Goal: Task Accomplishment & Management: Complete application form

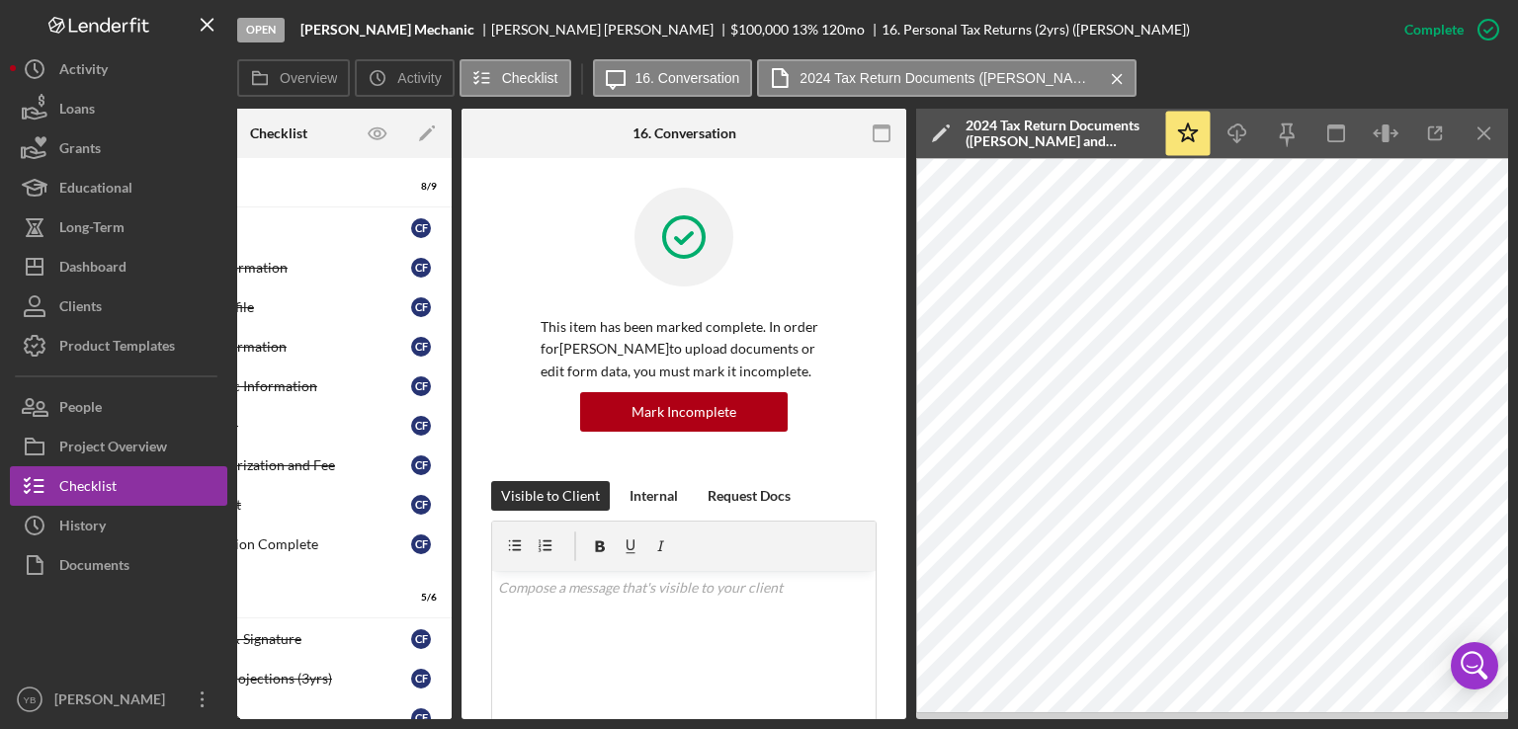
scroll to position [439, 0]
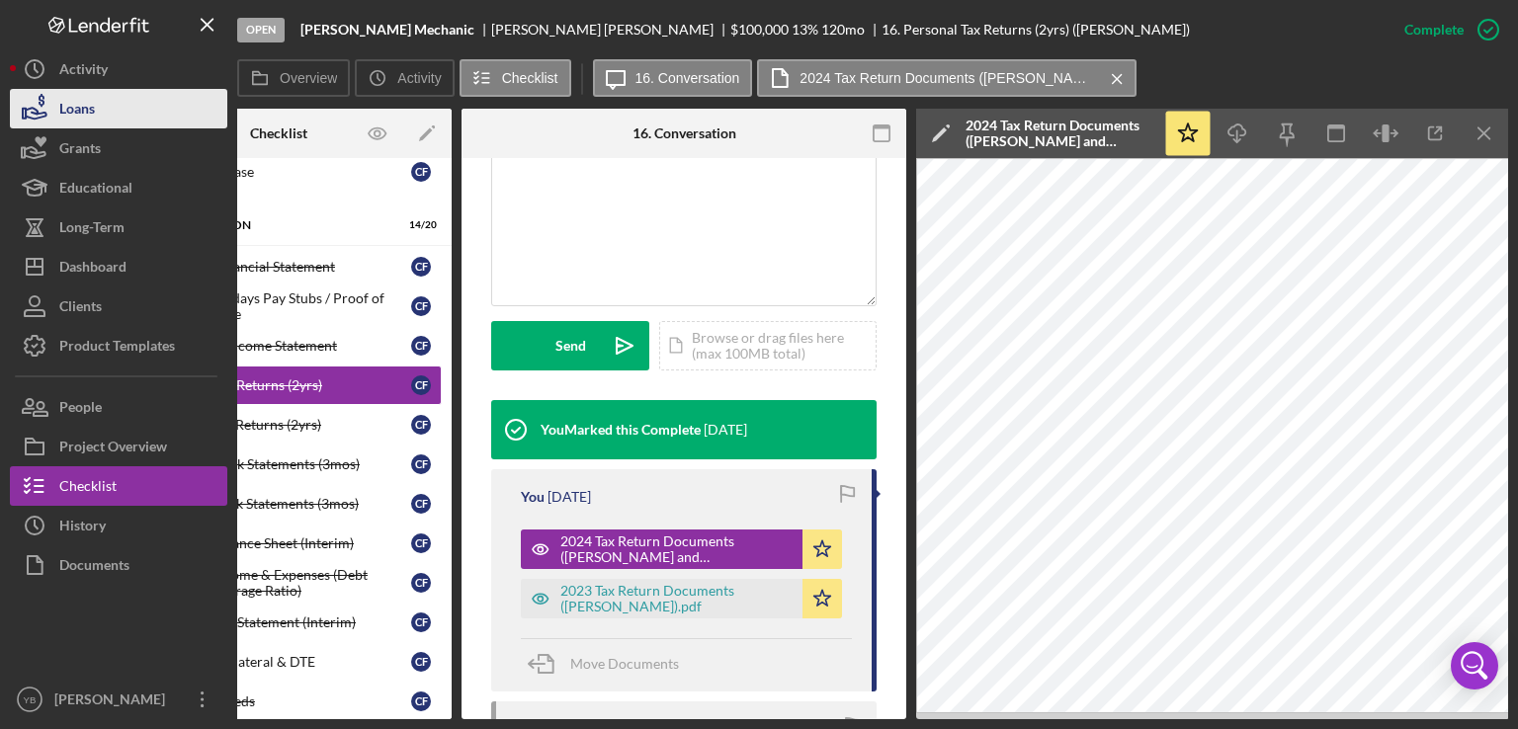
click at [85, 105] on div "Loans" at bounding box center [77, 111] width 36 height 44
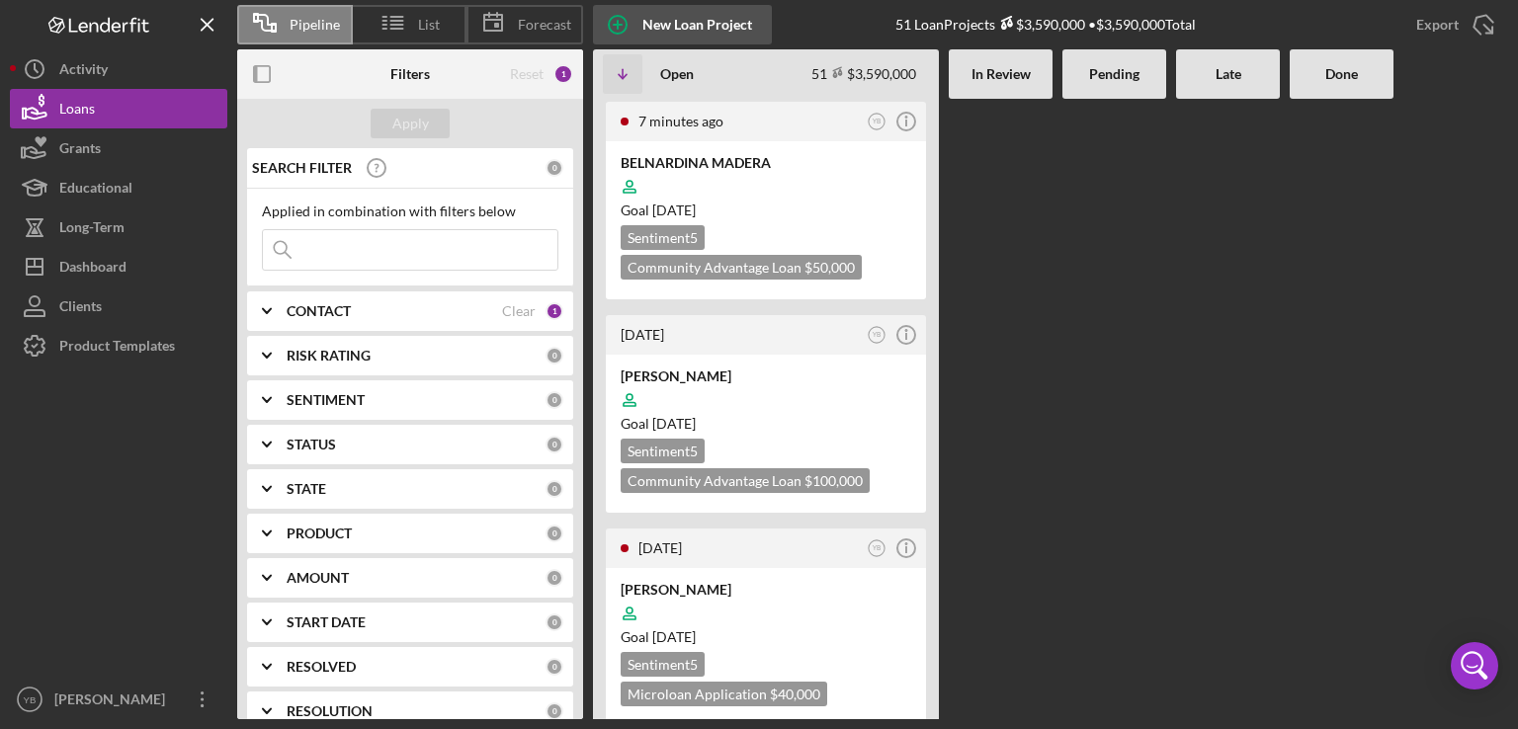
click at [715, 14] on div "New Loan Project" at bounding box center [697, 25] width 110 height 40
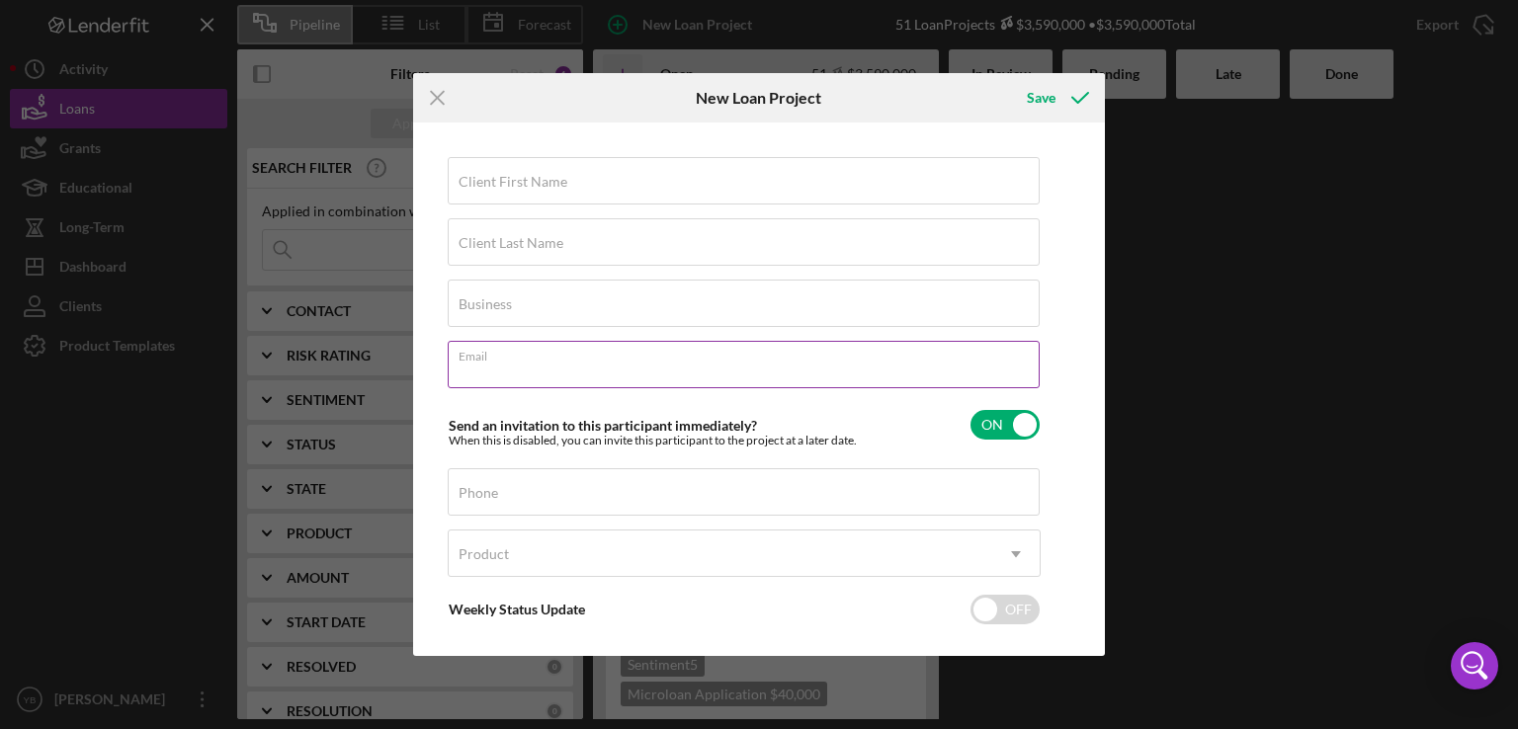
click at [492, 361] on div "Email Required" at bounding box center [744, 365] width 593 height 49
type input "v"
paste input "[PERSON_NAME][EMAIL_ADDRESS][DOMAIN_NAME]"
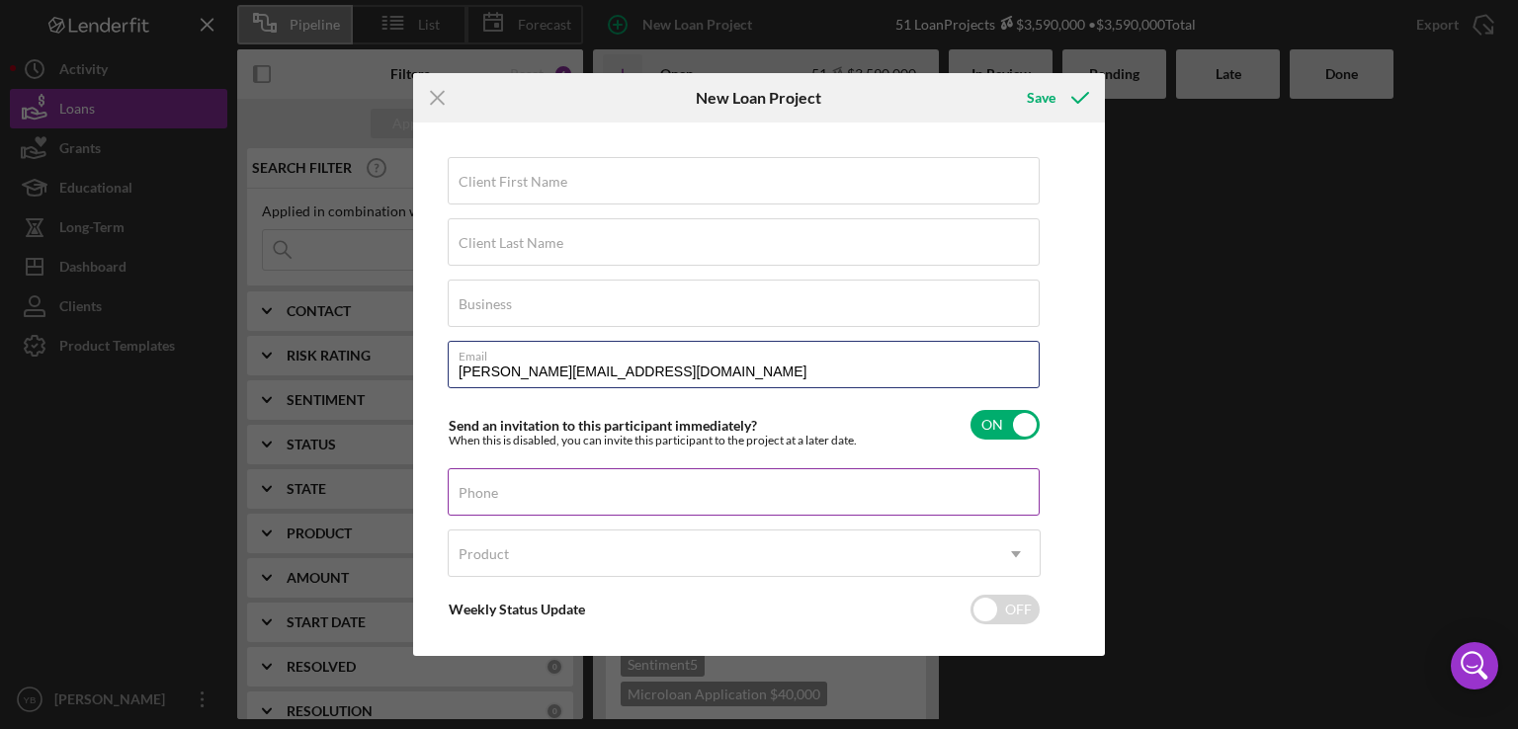
type input "[PERSON_NAME][EMAIL_ADDRESS][DOMAIN_NAME]"
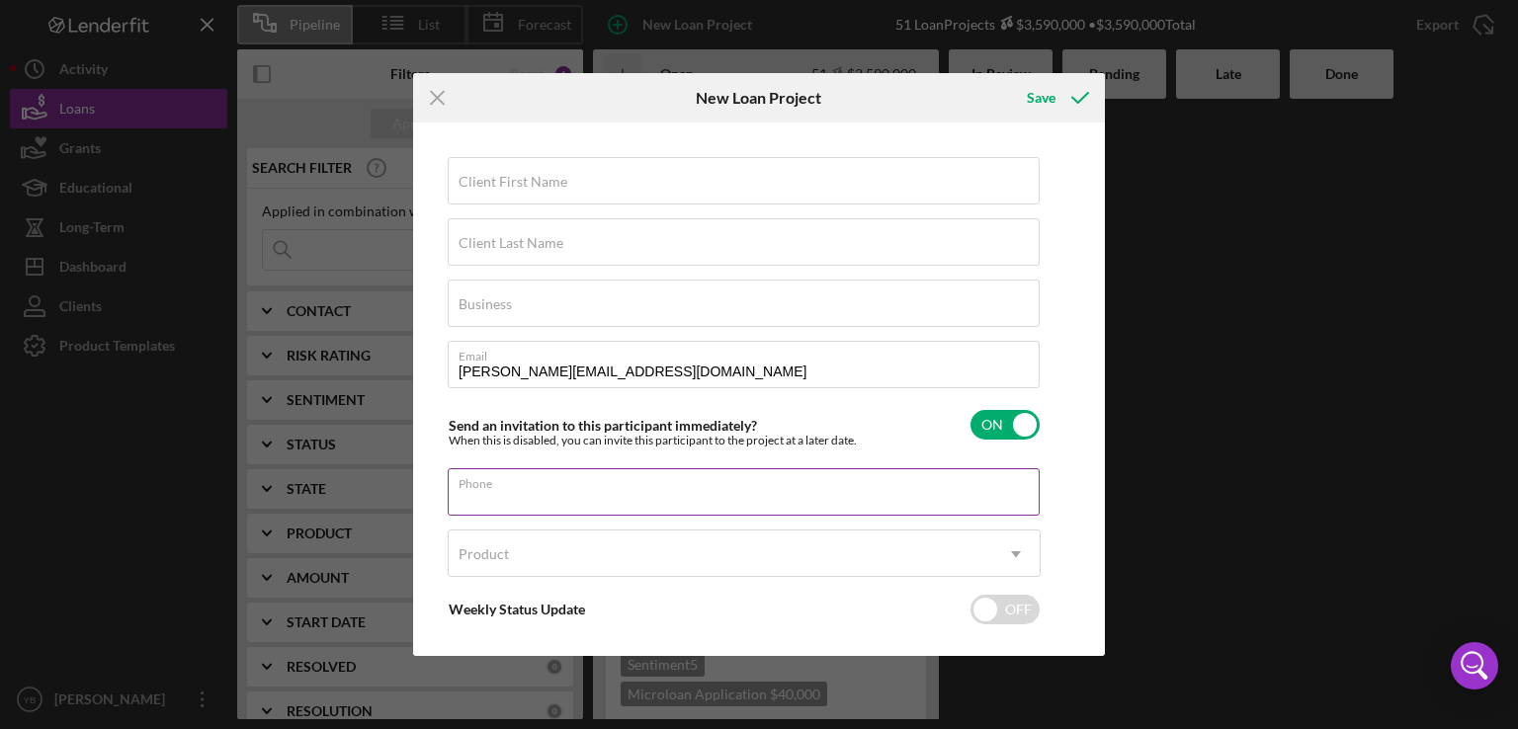
click at [571, 496] on input "Phone" at bounding box center [744, 491] width 592 height 47
type input "[PHONE_NUMBER]"
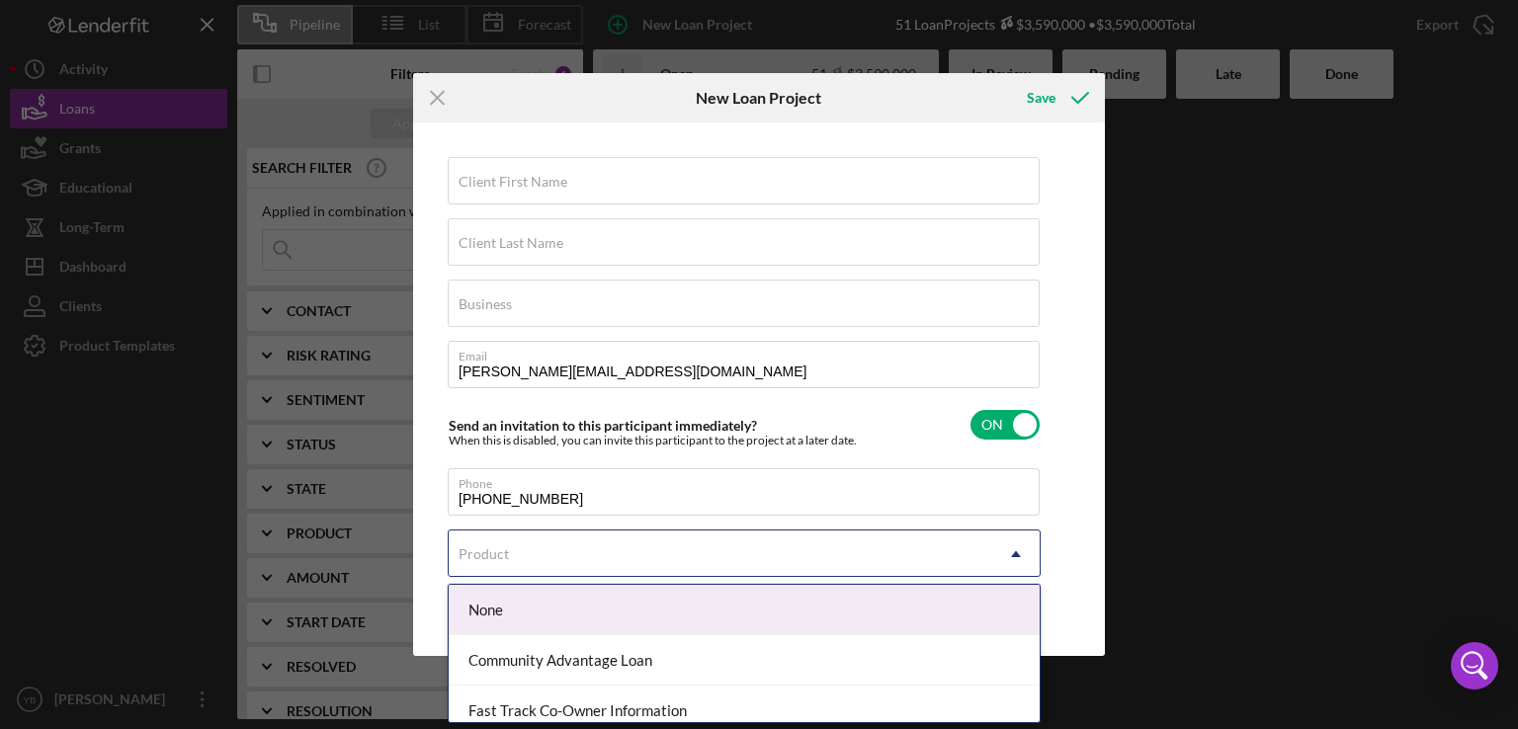
click at [1024, 559] on icon "Icon/Dropdown Arrow" at bounding box center [1015, 554] width 47 height 47
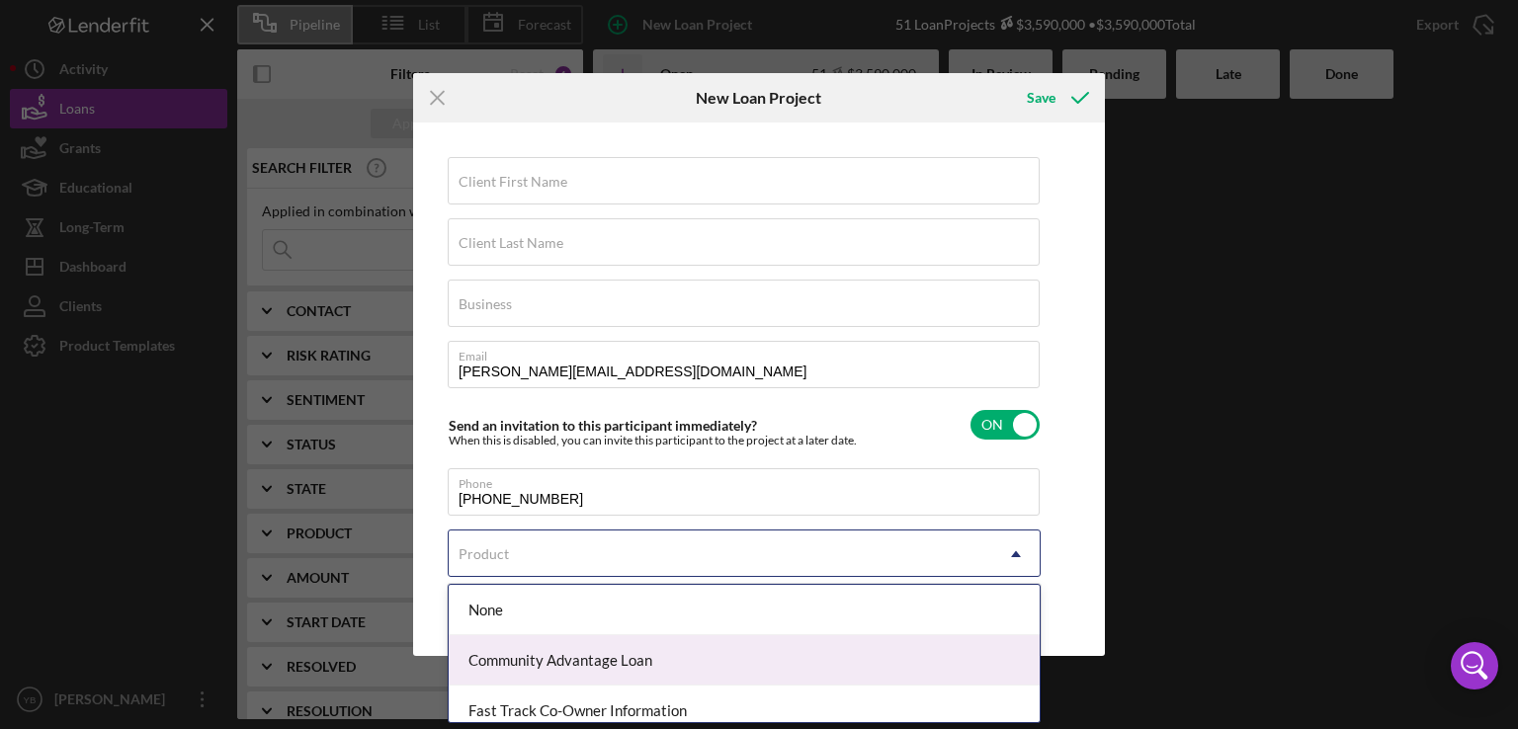
click at [690, 666] on div "Community Advantage Loan" at bounding box center [744, 661] width 591 height 50
checkbox input "true"
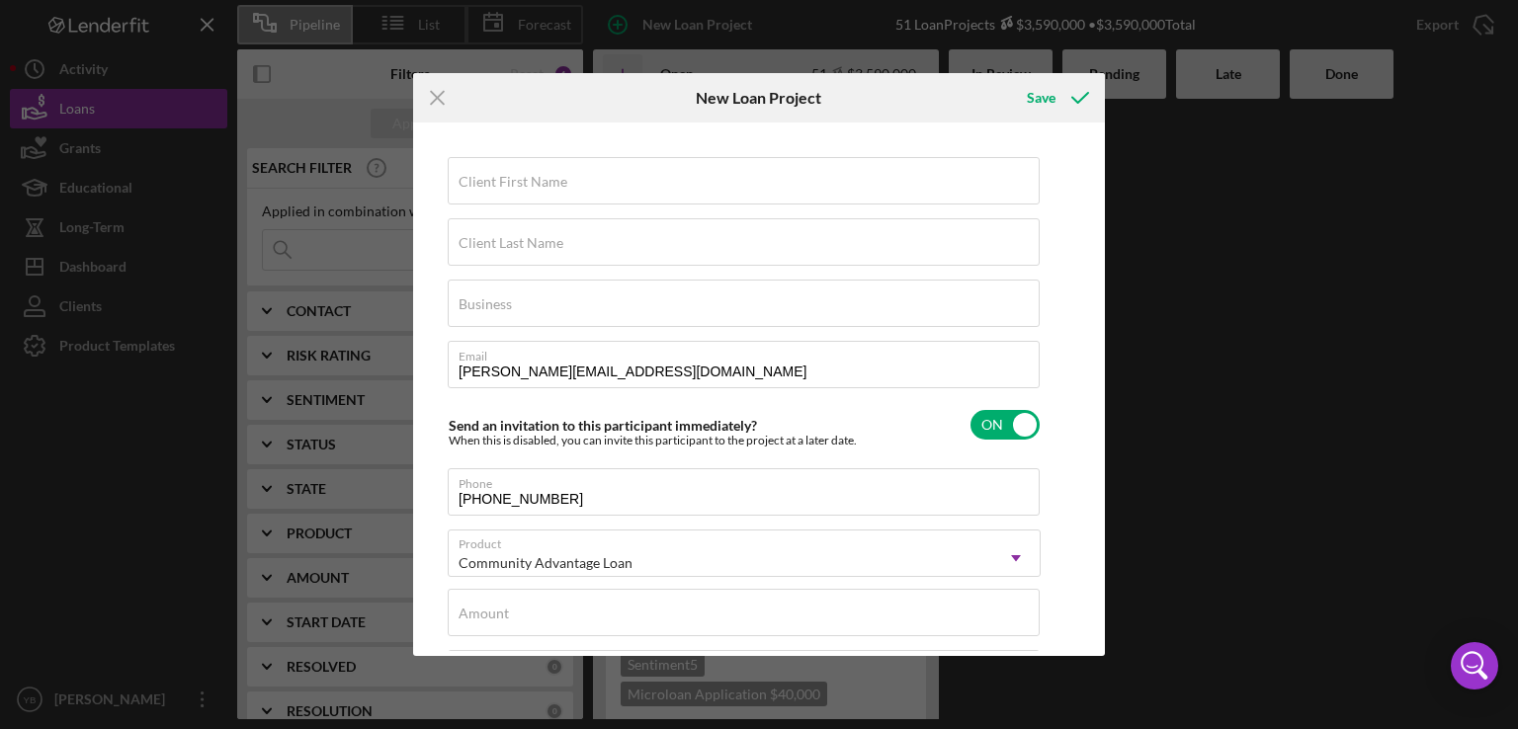
type textarea "Here's a snapshot of information that has been fully approved, as well as the i…"
drag, startPoint x: 1100, startPoint y: 390, endPoint x: 1099, endPoint y: 417, distance: 26.7
click at [1099, 417] on div "Client First Name Required Client Last Name Required Business Required Email [P…" at bounding box center [759, 390] width 692 height 534
click at [474, 618] on label "Amount" at bounding box center [484, 614] width 50 height 16
click at [474, 618] on input "Amount" at bounding box center [744, 612] width 592 height 47
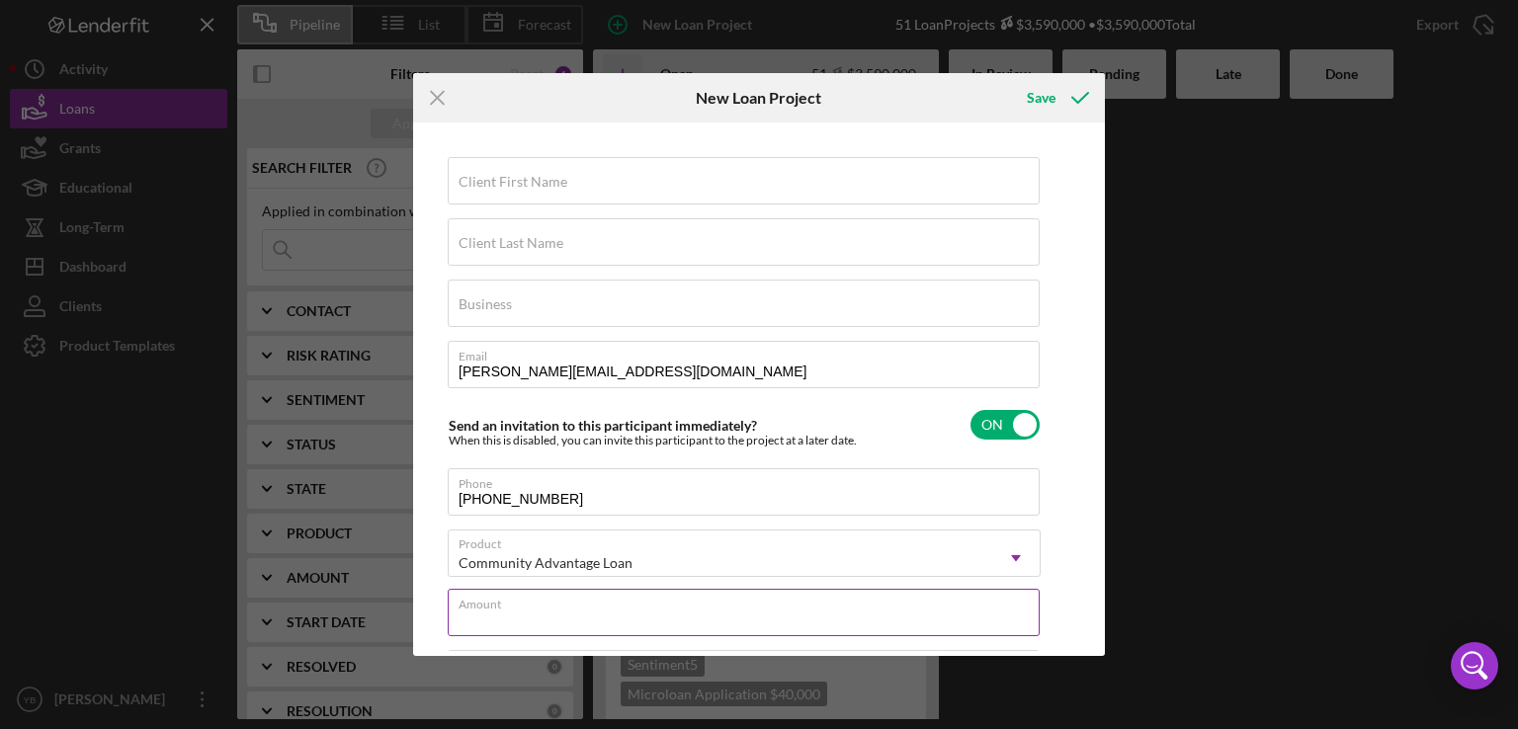
type input "$5"
type textarea "Here's a snapshot of information that has been fully approved, as well as the i…"
type input "$50"
type textarea "Here's a snapshot of information that has been fully approved, as well as the i…"
type input "$5"
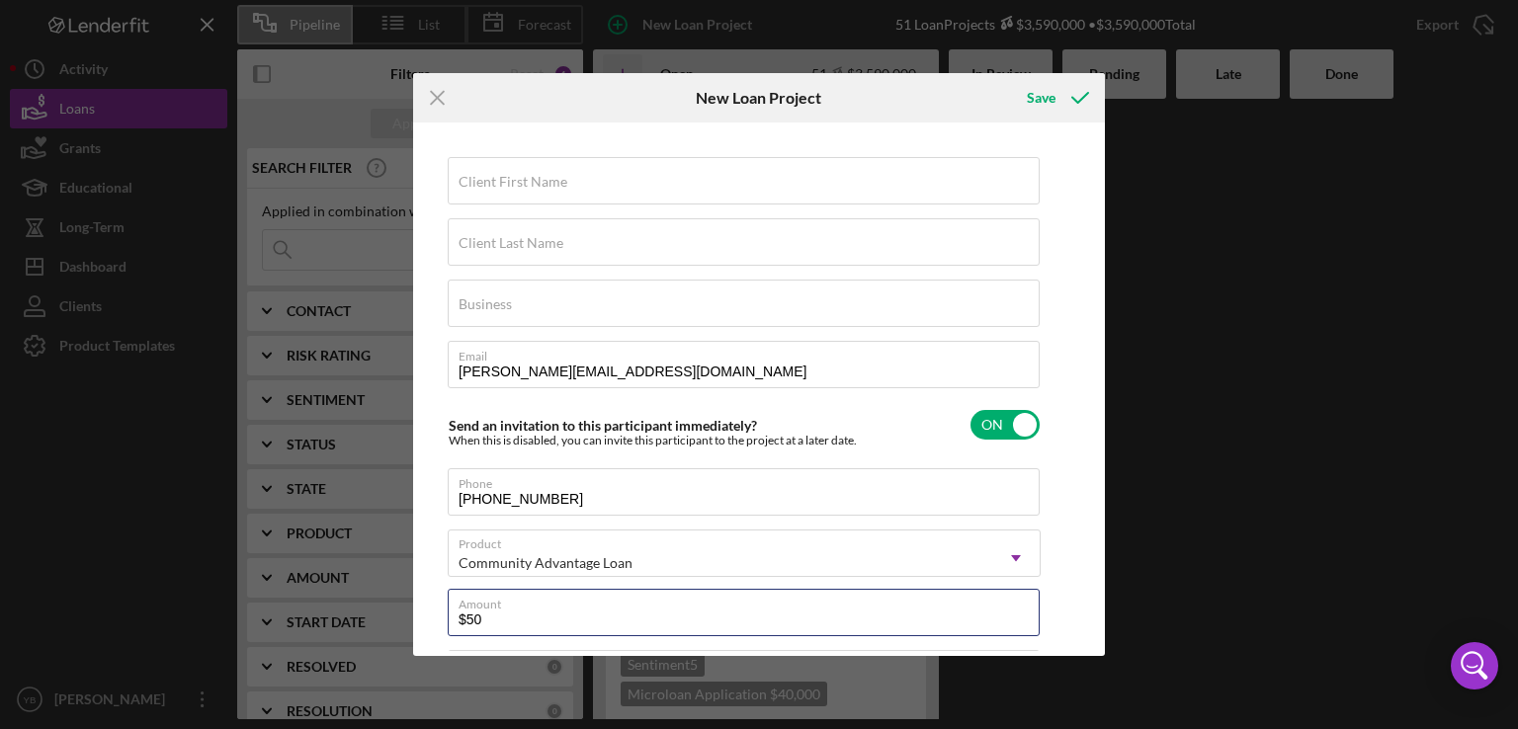
type textarea "Here's a snapshot of information that has been fully approved, as well as the i…"
type input "$1"
type textarea "Here's a snapshot of information that has been fully approved, as well as the i…"
type input "$15"
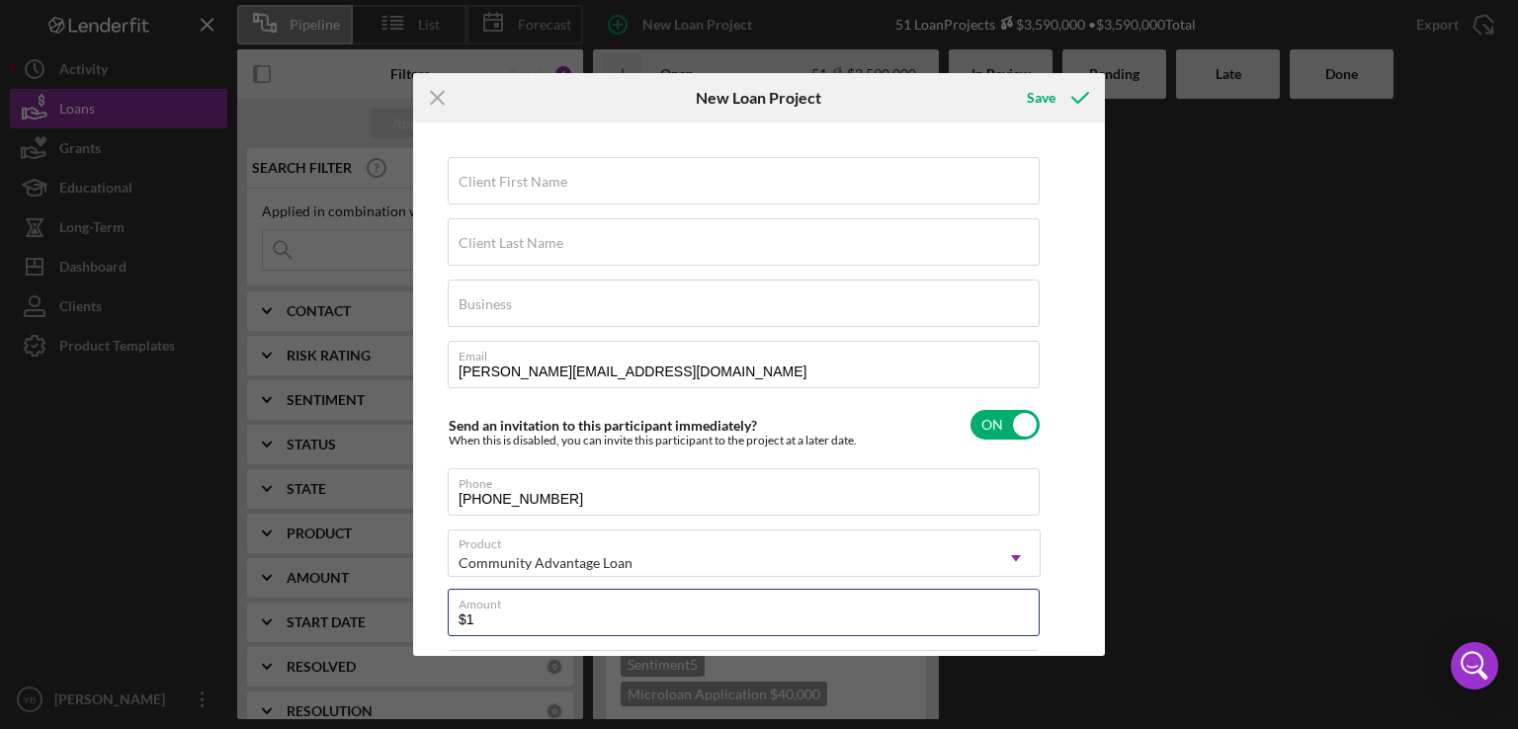
type textarea "Here's a snapshot of information that has been fully approved, as well as the i…"
type input "$150"
type textarea "Here's a snapshot of information that has been fully approved, as well as the i…"
type input "$1,500"
type textarea "Here's a snapshot of information that has been fully approved, as well as the i…"
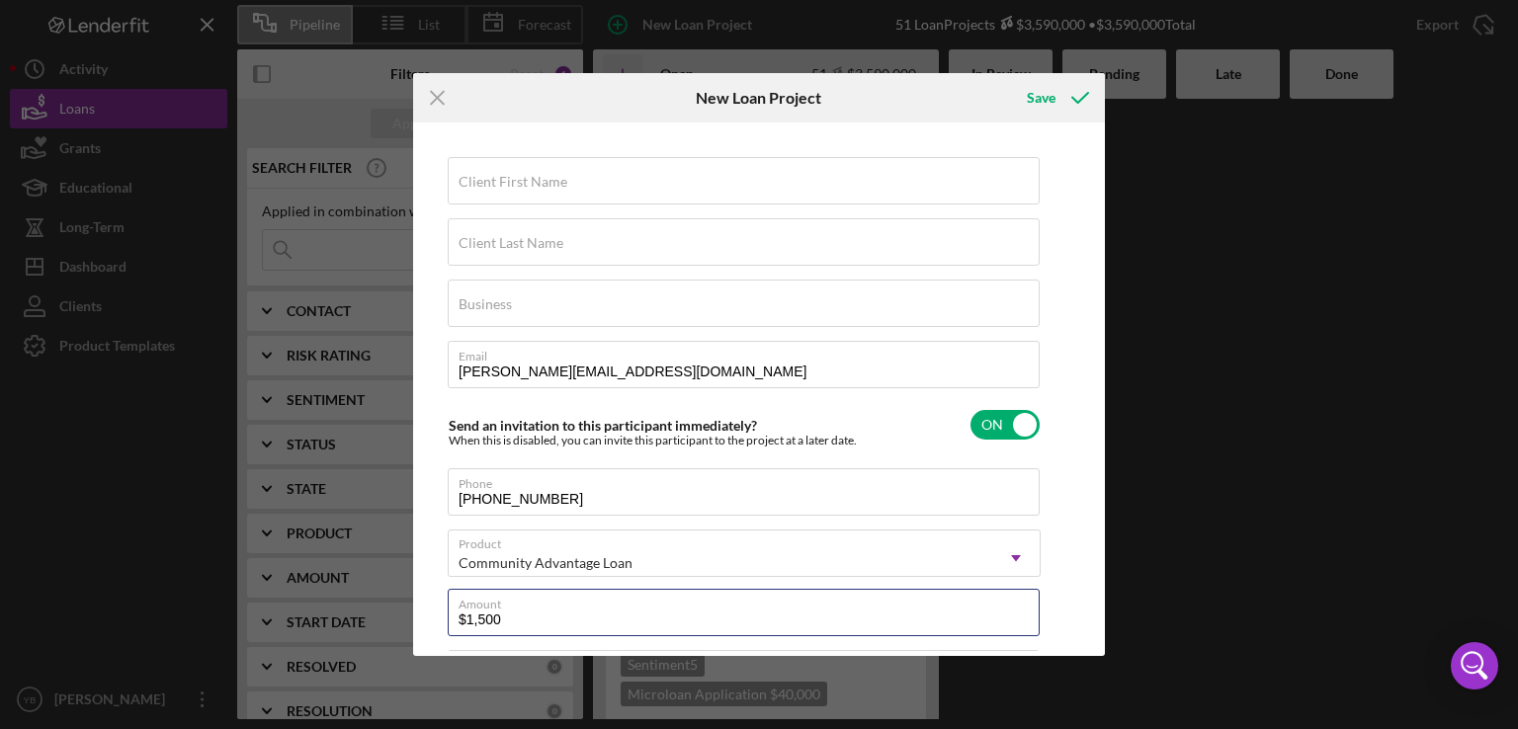
type input "$15,000"
type textarea "Here's a snapshot of information that has been fully approved, as well as the i…"
type input "$150,000"
type textarea "Here's a snapshot of information that has been fully approved, as well as the i…"
type input "$150,000"
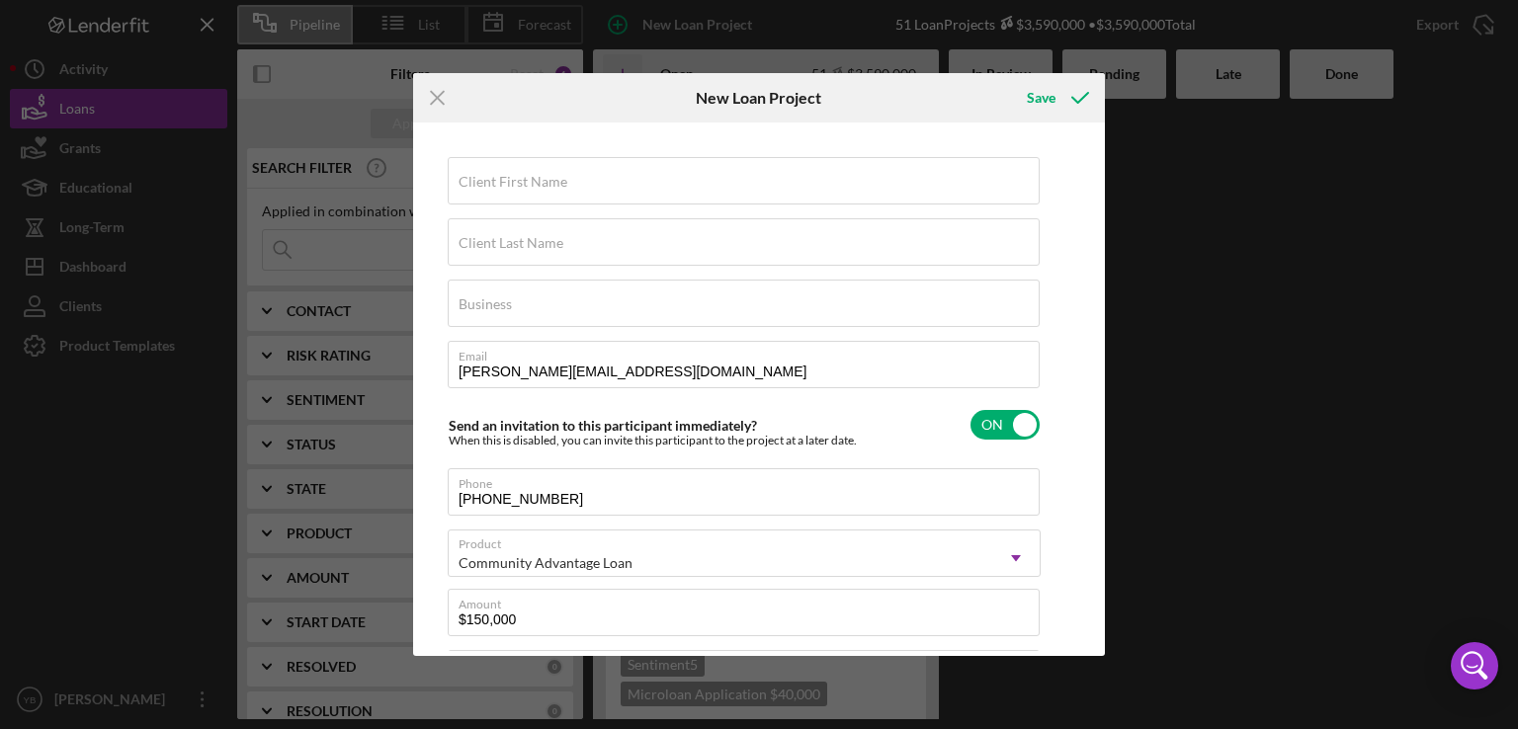
type textarea "Here's a snapshot of information that has been fully approved, as well as the i…"
drag, startPoint x: 1104, startPoint y: 385, endPoint x: 1100, endPoint y: 367, distance: 19.2
click at [1100, 367] on div "Client First Name Required Client Last Name Required Business Required Email [P…" at bounding box center [759, 390] width 692 height 534
click at [500, 306] on label "Business" at bounding box center [485, 305] width 53 height 16
click at [500, 306] on input "Business" at bounding box center [744, 303] width 592 height 47
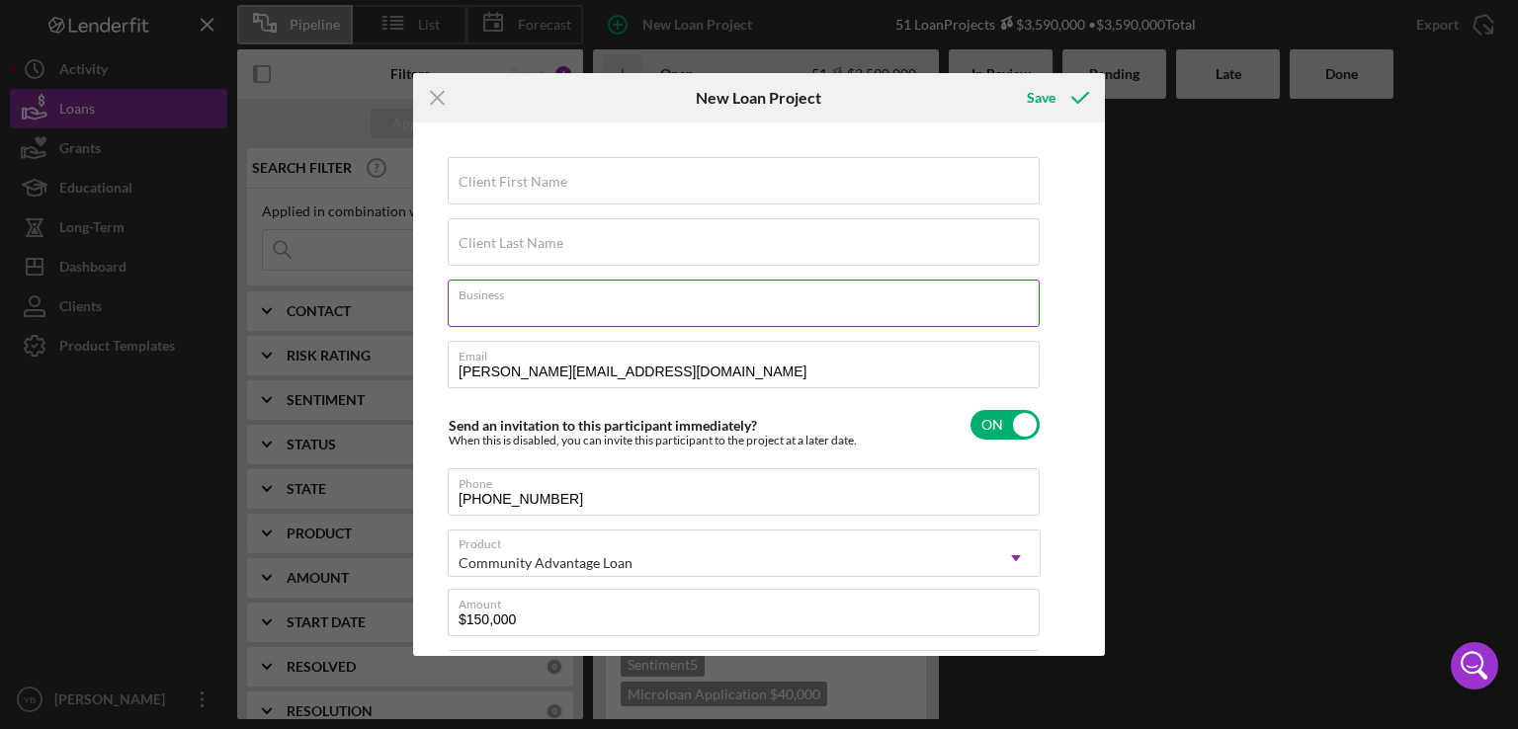
paste input "Soleil Toujours, LLC"
type input "Soleil Toujours, LLC"
type textarea "Here's a snapshot of information that has been fully approved, as well as the i…"
type input "Soleil Toujours, LLC"
type textarea "Here's a snapshot of information that has been fully approved, as well as the i…"
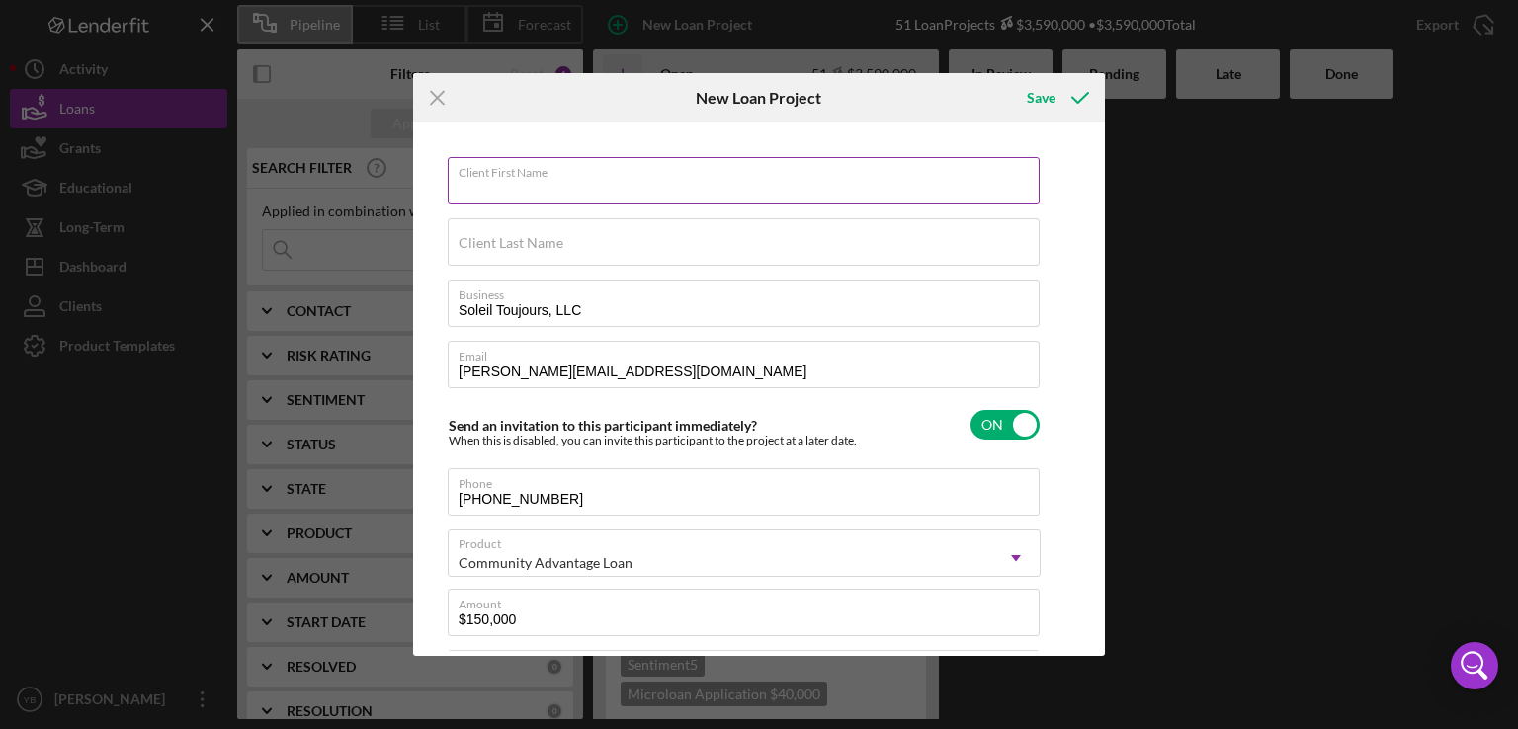
click at [565, 186] on input "Client First Name" at bounding box center [744, 180] width 592 height 47
paste input "[PERSON_NAME]"
type input "[PERSON_NAME]"
type textarea "Here's a snapshot of information that has been fully approved, as well as the i…"
type input "[PERSON_NAME]"
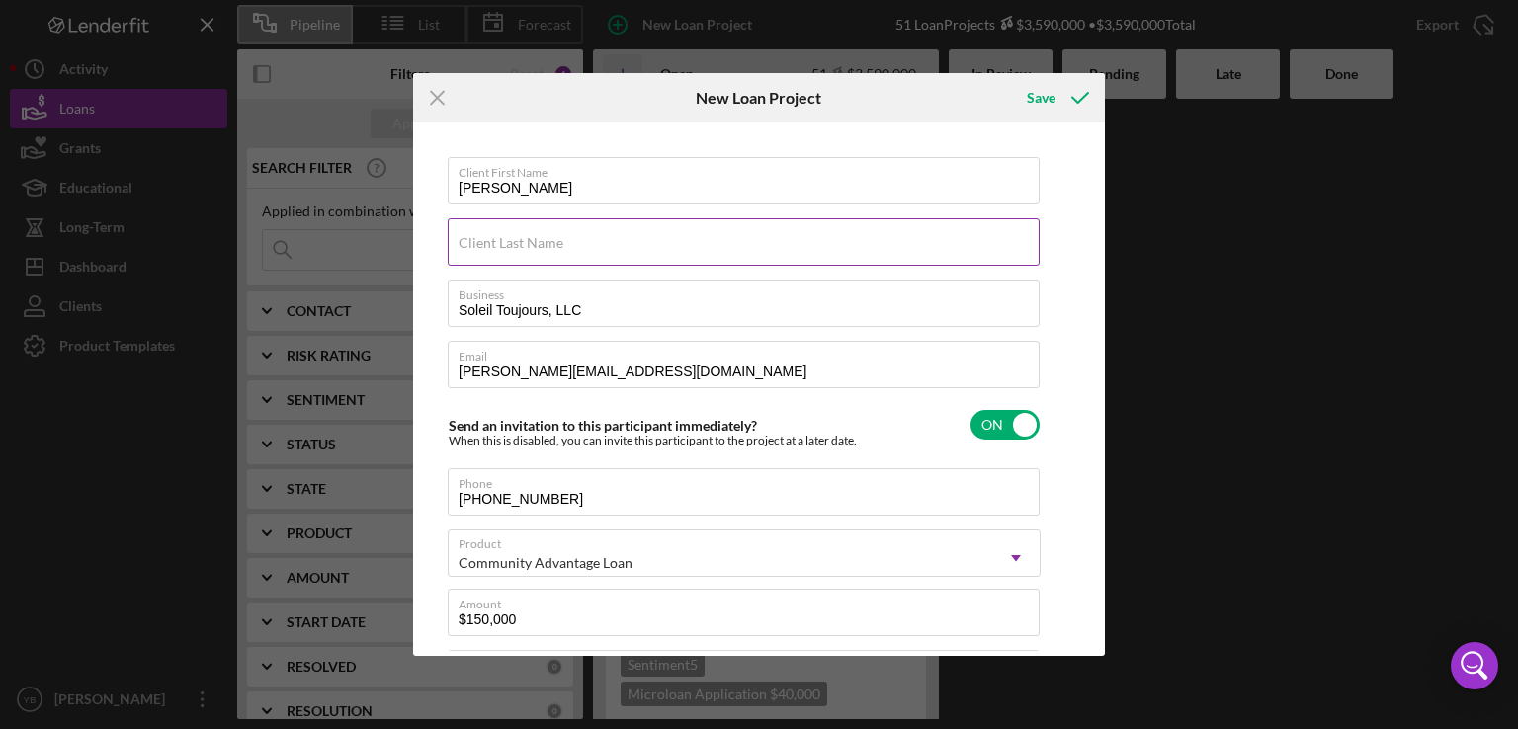
type textarea "Here's a snapshot of information that has been fully approved, as well as the i…"
click at [465, 242] on label "Client Last Name" at bounding box center [511, 243] width 105 height 16
click at [465, 242] on input "Client Last Name" at bounding box center [744, 241] width 592 height 47
paste input "[PERSON_NAME]"
type input "[PERSON_NAME]"
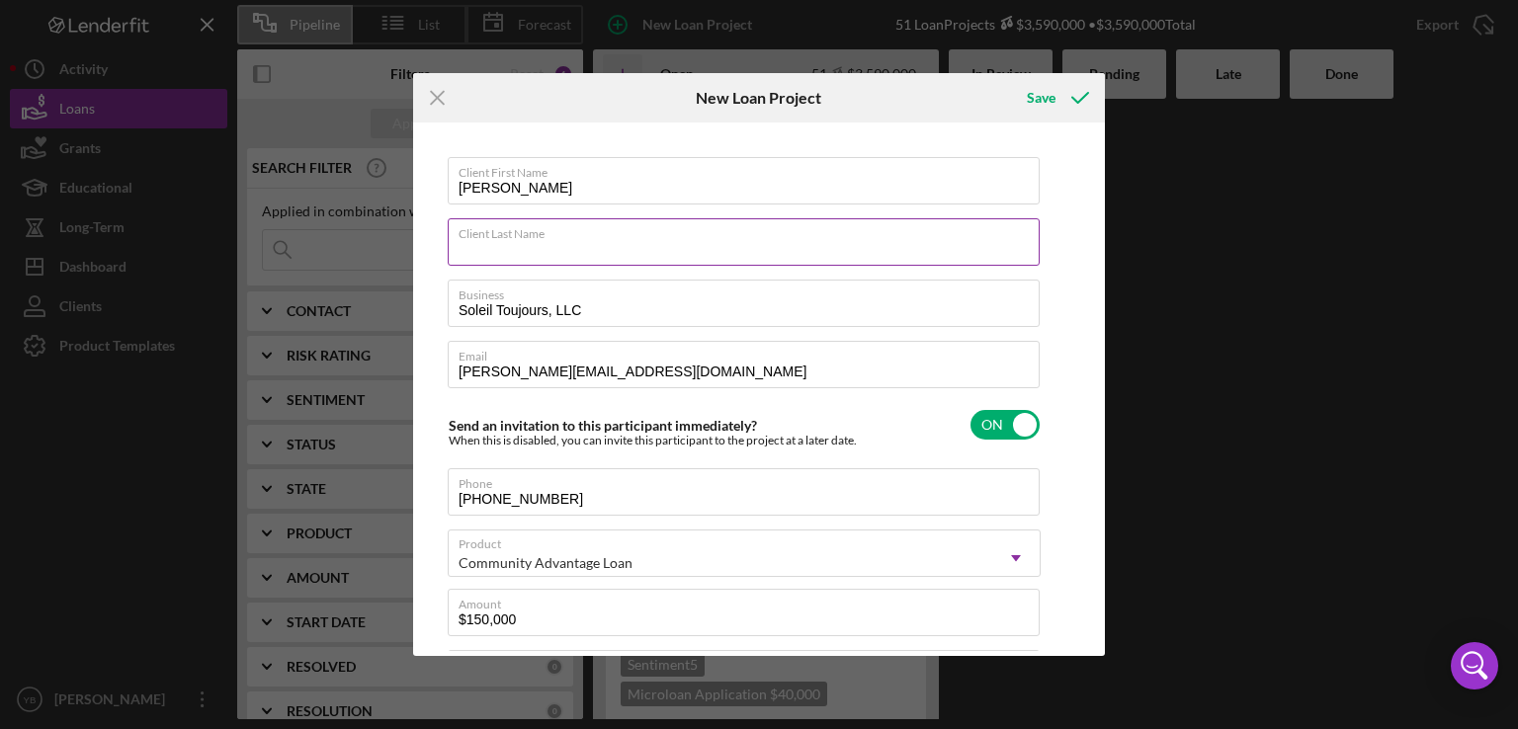
type textarea "Here's a snapshot of information that has been fully approved, as well as the i…"
click at [502, 244] on input "[PERSON_NAME]" at bounding box center [744, 241] width 592 height 47
type input "ValerieMcMurray"
type textarea "Here's a snapshot of information that has been fully approved, as well as the i…"
type input "ValeriMcMurray"
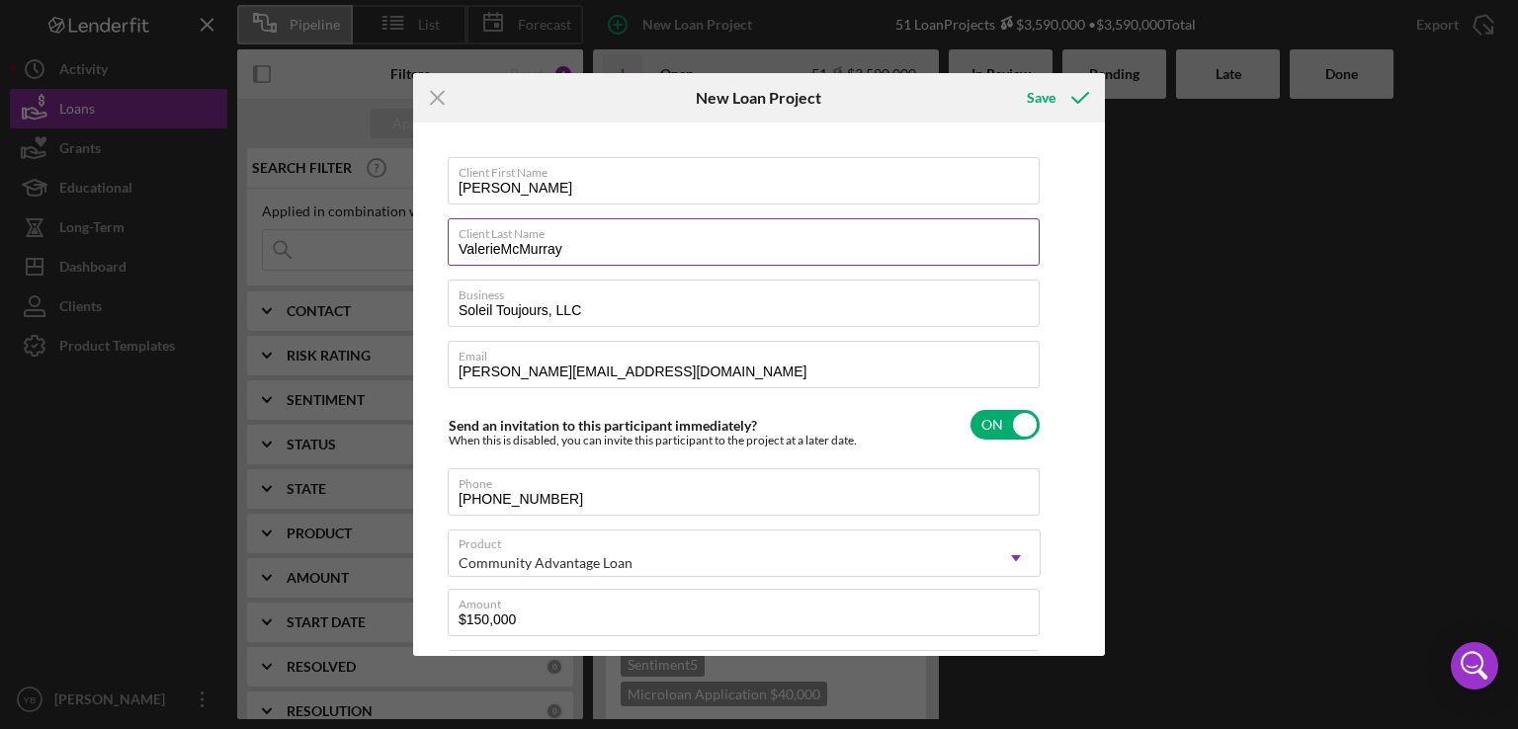
type textarea "Here's a snapshot of information that has been fully approved, as well as the i…"
type input "ValerMcMurray"
type textarea "Here's a snapshot of information that has been fully approved, as well as the i…"
type input "ValeMcMurray"
type textarea "Here's a snapshot of information that has been fully approved, as well as the i…"
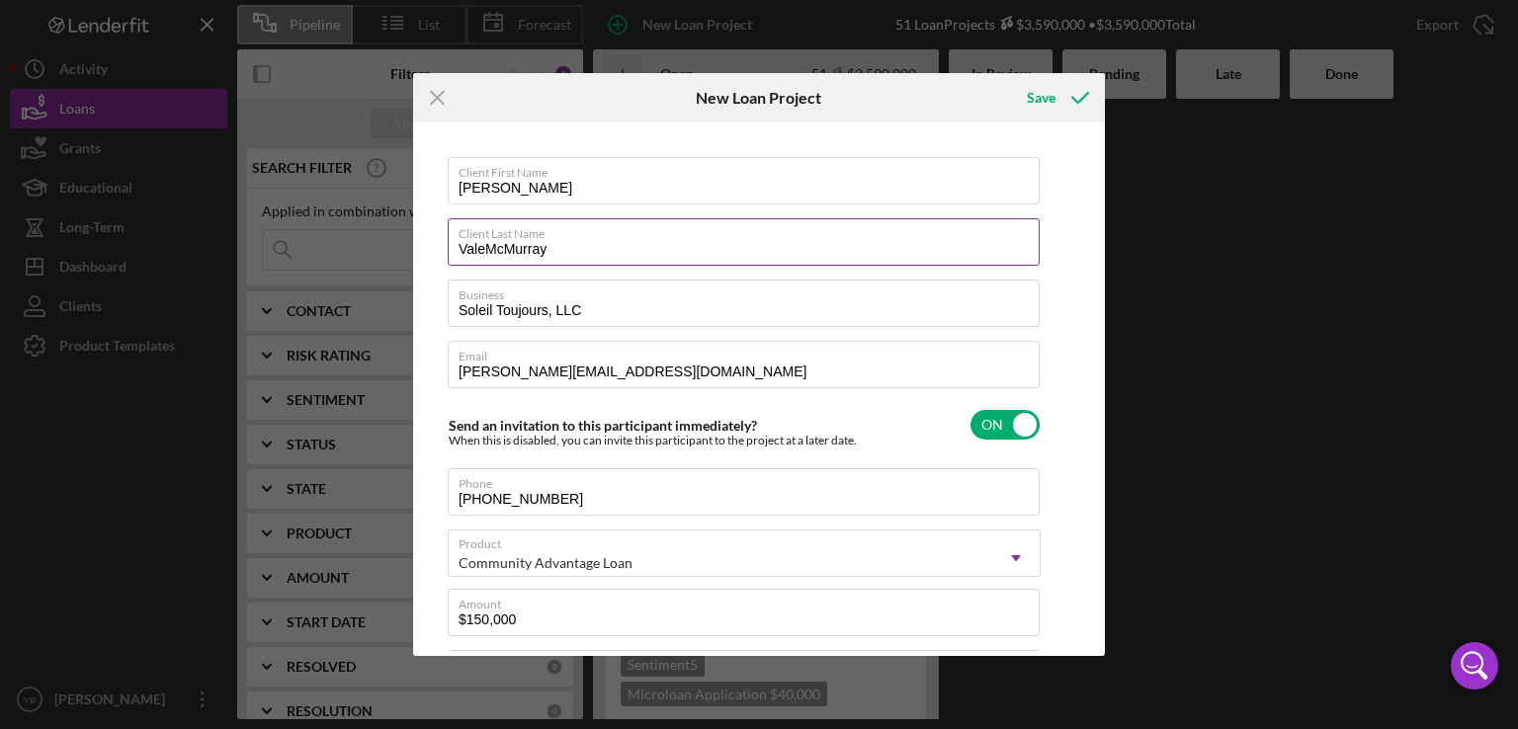
type input "ValMcMurray"
type textarea "Here's a snapshot of information that has been fully approved, as well as the i…"
type input "VaMcMurray"
type textarea "Here's a snapshot of information that has been fully approved, as well as the i…"
type input "VMcMurray"
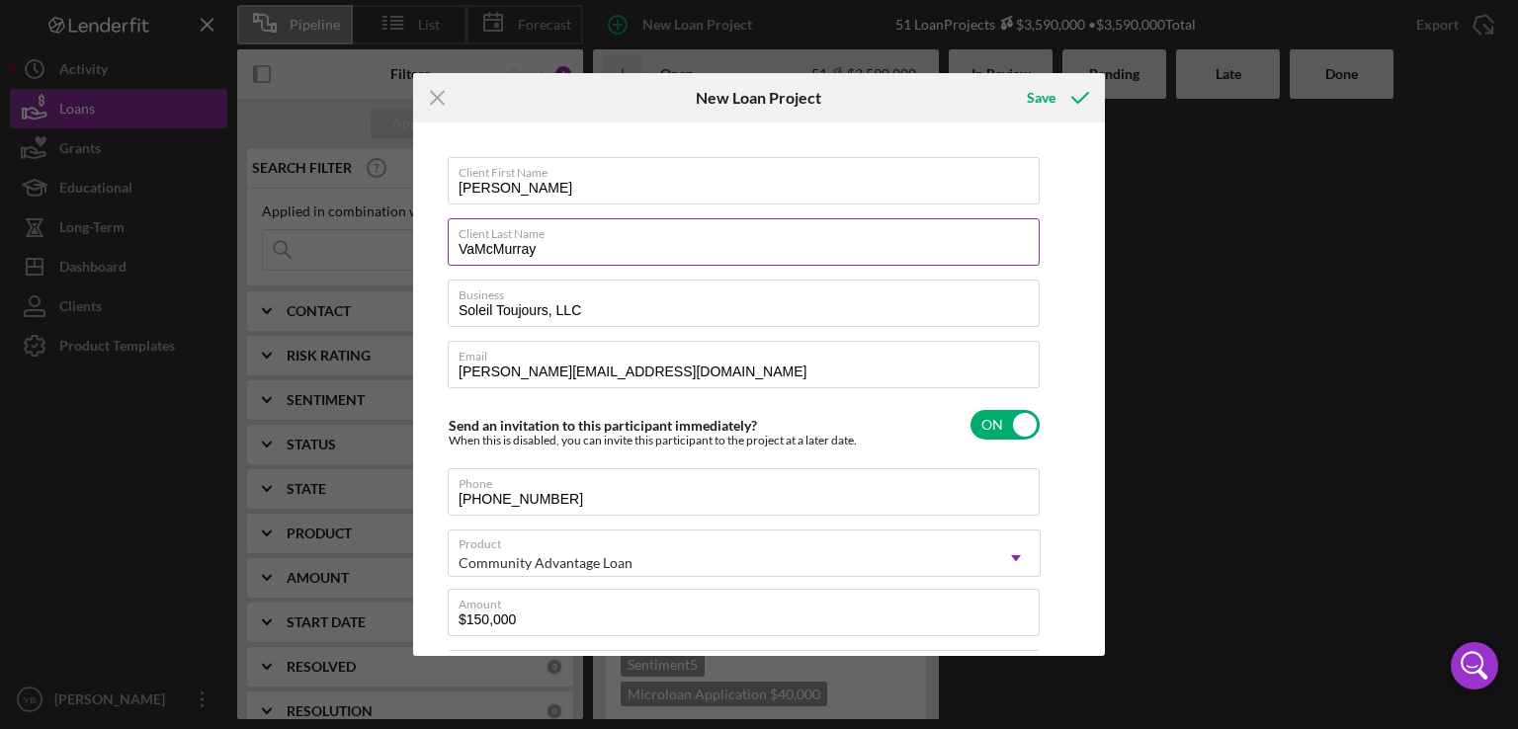
type textarea "Here's a snapshot of information that has been fully approved, as well as the i…"
type input "[PERSON_NAME]"
type textarea "Here's a snapshot of information that has been fully approved, as well as the i…"
type input "[PERSON_NAME]"
type textarea "Here's a snapshot of information that has been fully approved, as well as the i…"
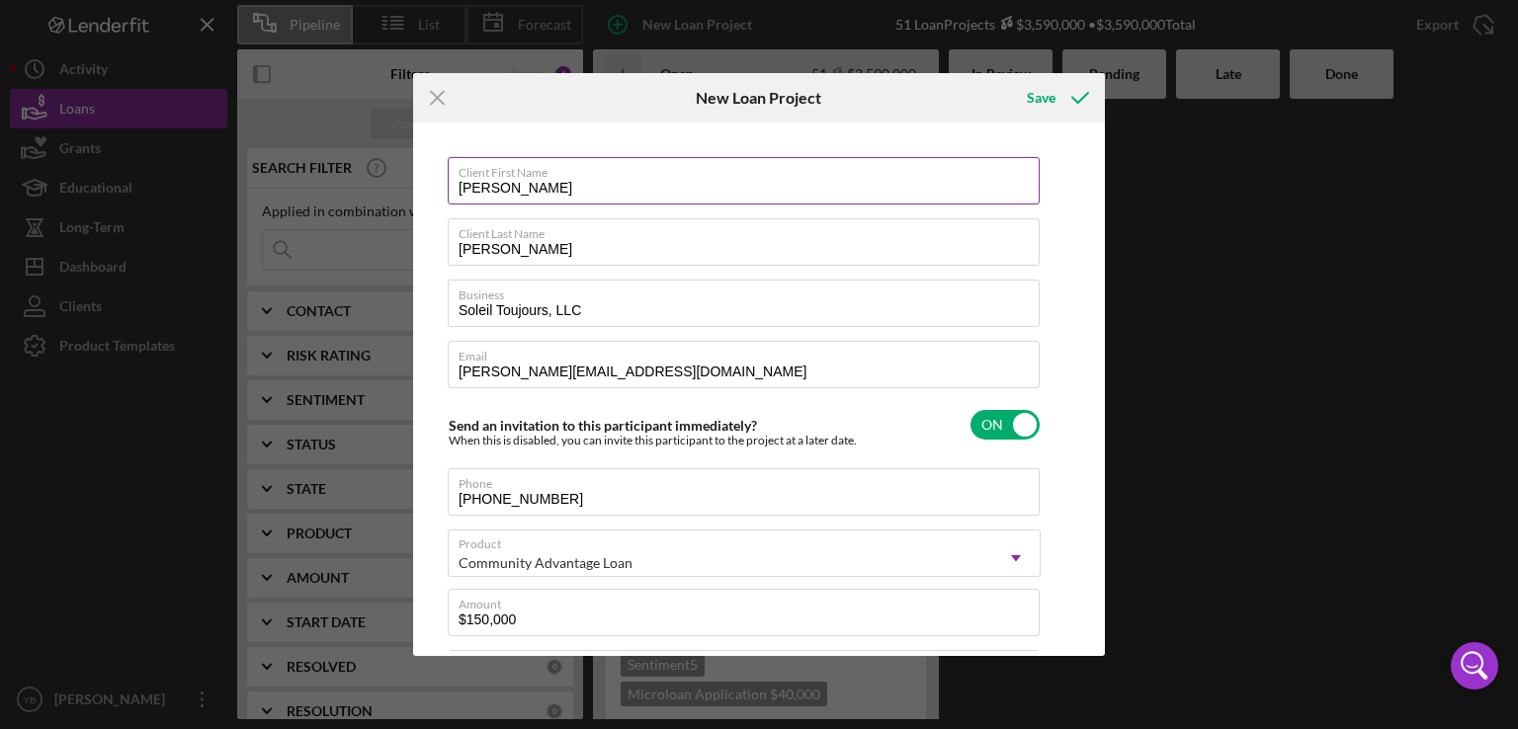
click at [579, 187] on input "[PERSON_NAME]" at bounding box center [744, 180] width 592 height 47
type input "[PERSON_NAME]"
type textarea "Here's a snapshot of information that has been fully approved, as well as the i…"
type input "[PERSON_NAME]"
type textarea "Here's a snapshot of information that has been fully approved, as well as the i…"
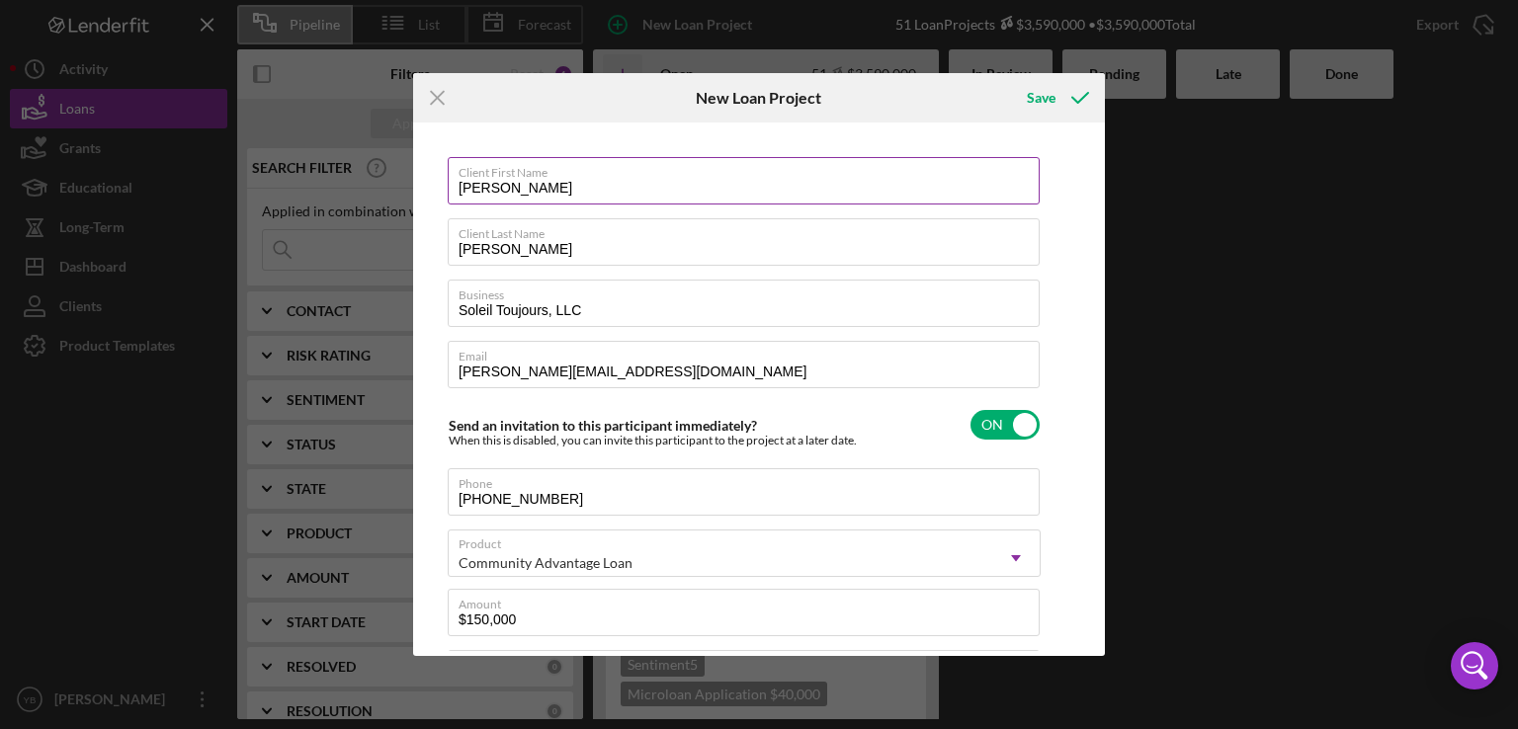
type input "[PERSON_NAME]"
type textarea "Here's a snapshot of information that has been fully approved, as well as the i…"
type input "[PERSON_NAME]"
type textarea "Here's a snapshot of information that has been fully approved, as well as the i…"
type input "[PERSON_NAME]"
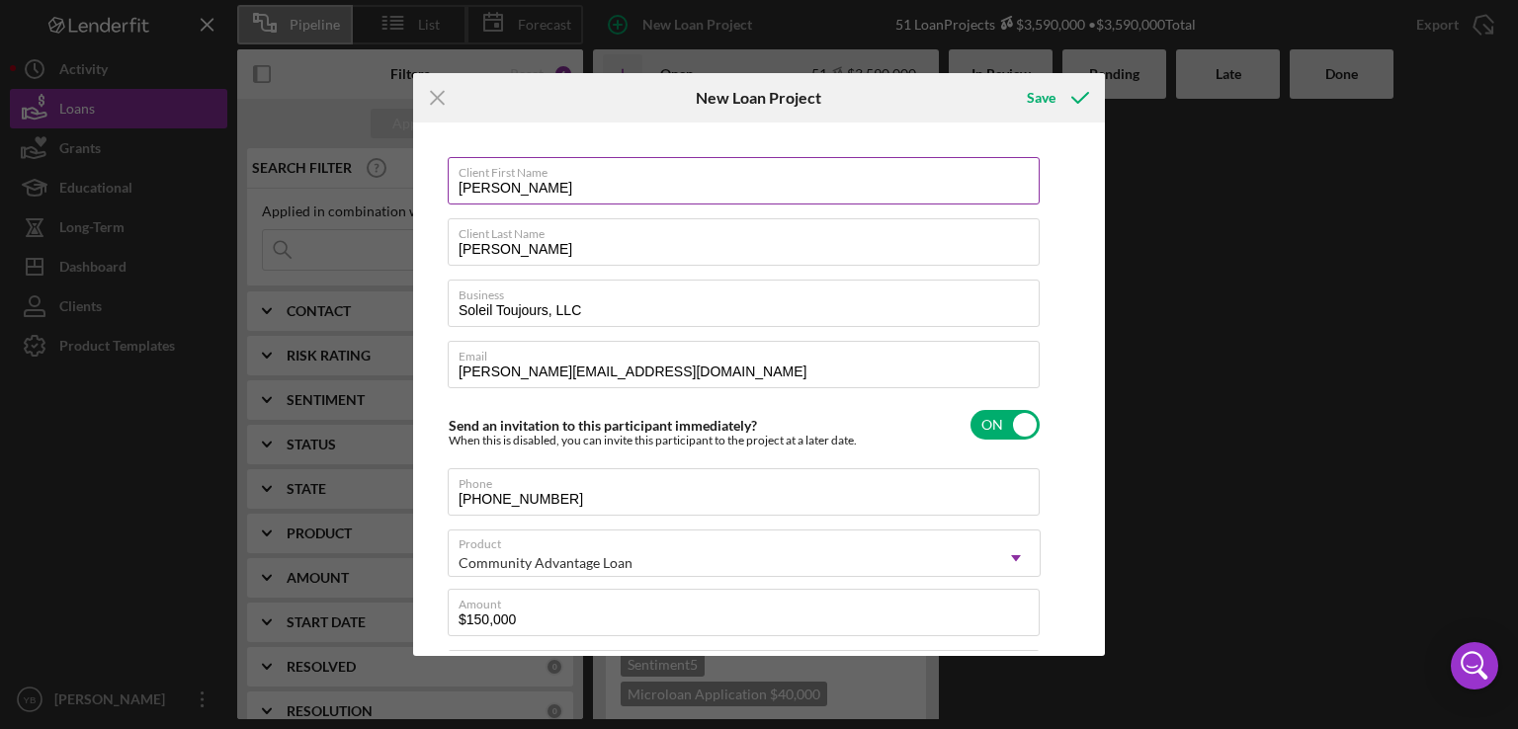
type textarea "Here's a snapshot of information that has been fully approved, as well as the i…"
type input "[PERSON_NAME]"
type textarea "Here's a snapshot of information that has been fully approved, as well as the i…"
type input "[PERSON_NAME]"
type textarea "Here's a snapshot of information that has been fully approved, as well as the i…"
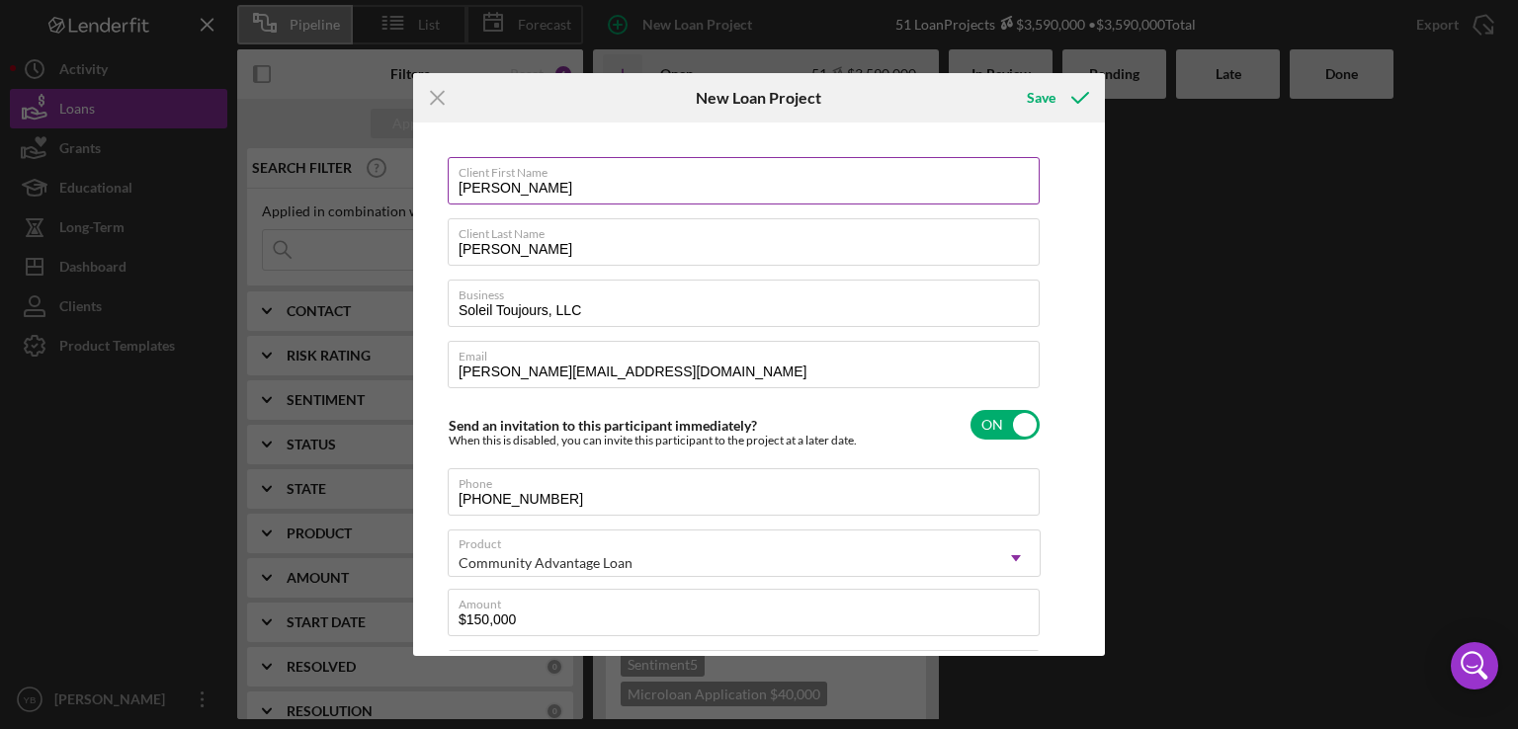
type input "[PERSON_NAME]"
type textarea "Here's a snapshot of information that has been fully approved, as well as the i…"
type input "[PERSON_NAME]"
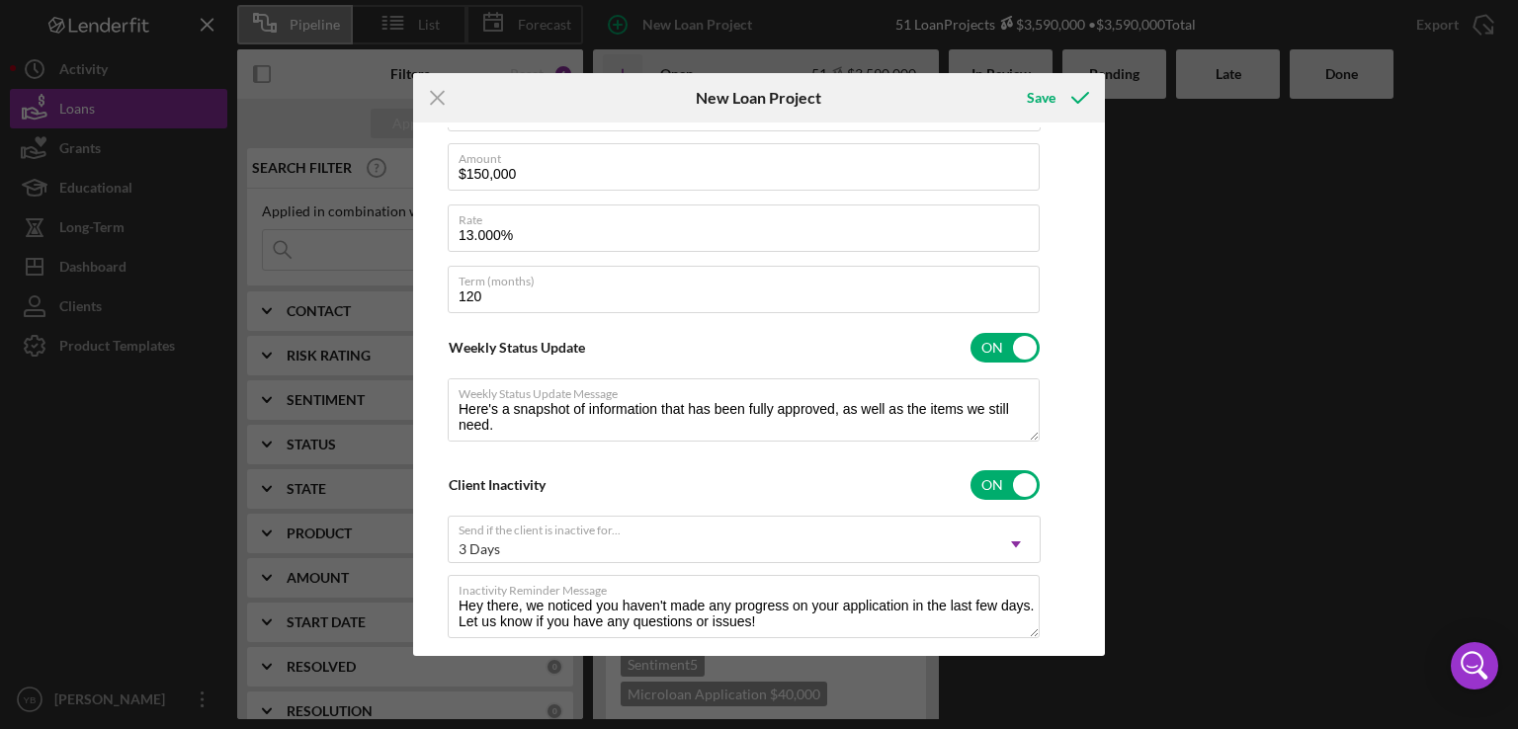
scroll to position [192, 0]
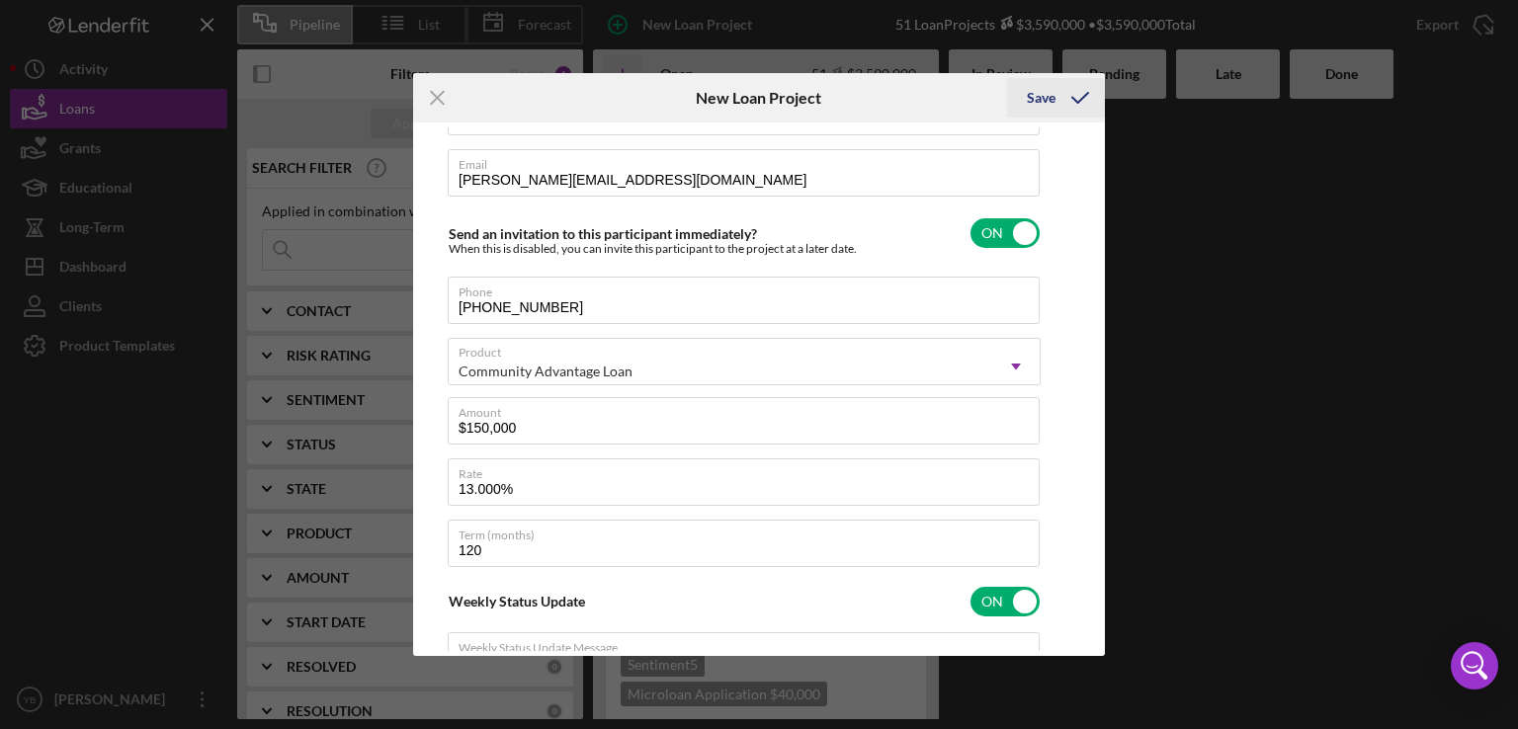
click at [1042, 96] on div "Save" at bounding box center [1041, 98] width 29 height 40
type textarea "Here's a snapshot of information that has been fully approved, as well as the i…"
checkbox input "false"
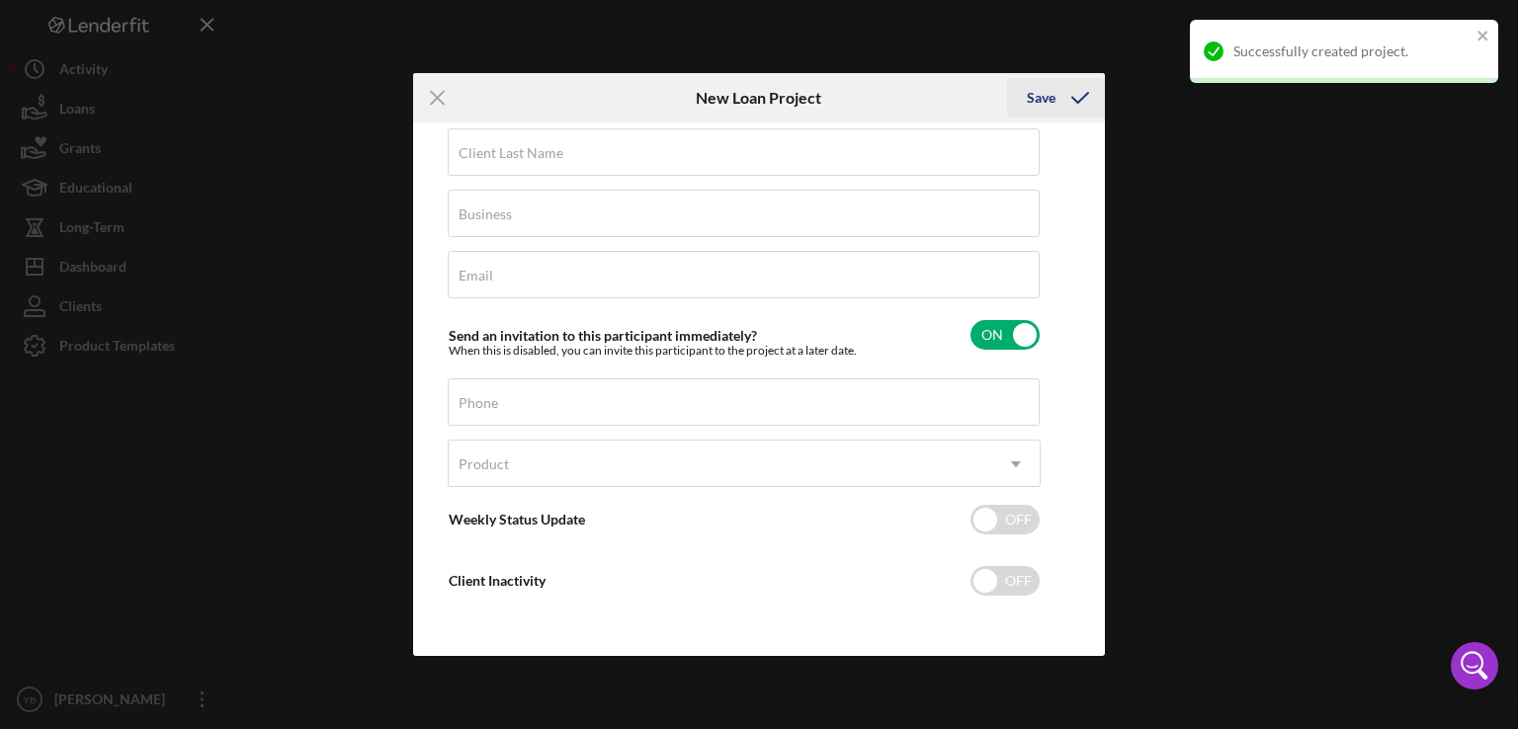
scroll to position [88, 0]
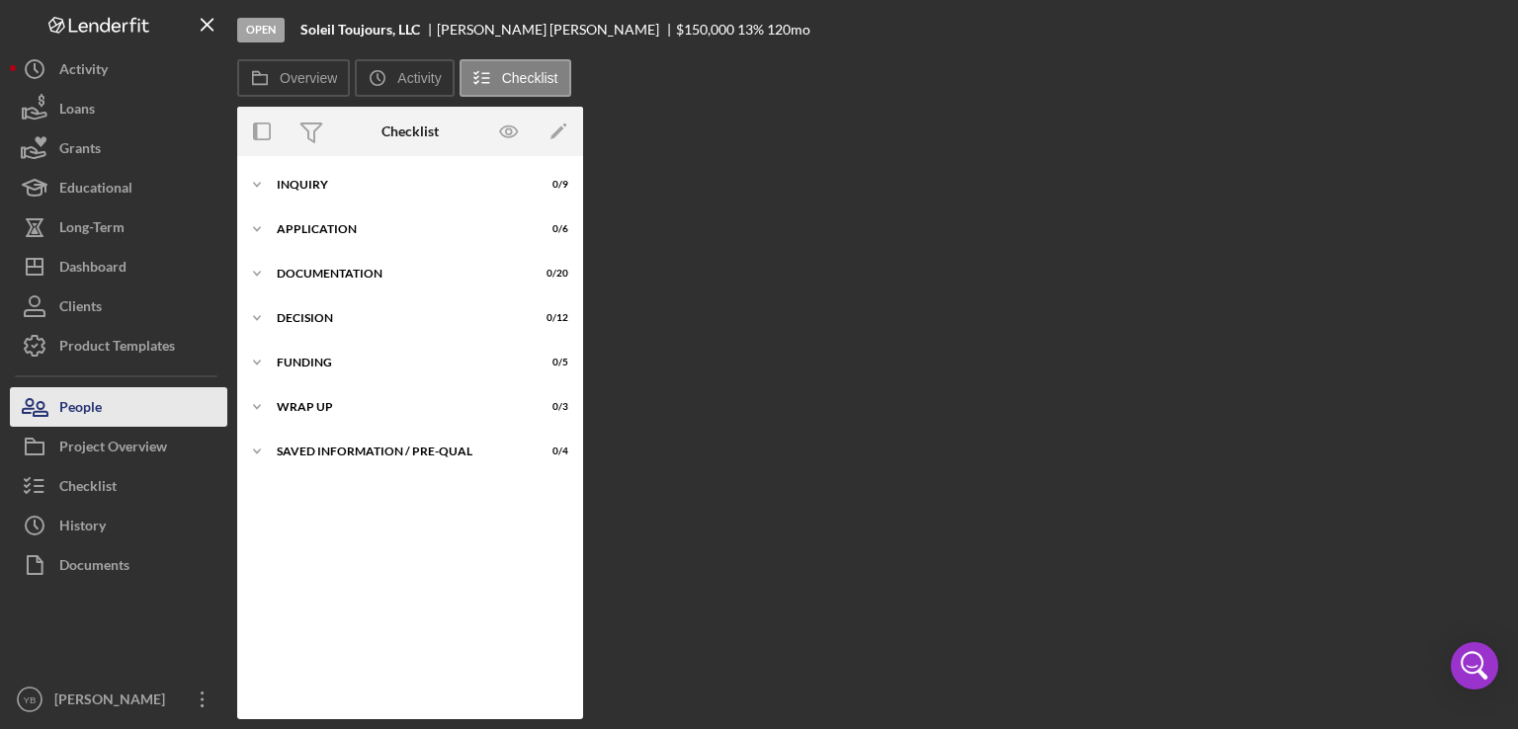
click at [73, 416] on div "People" at bounding box center [80, 409] width 42 height 44
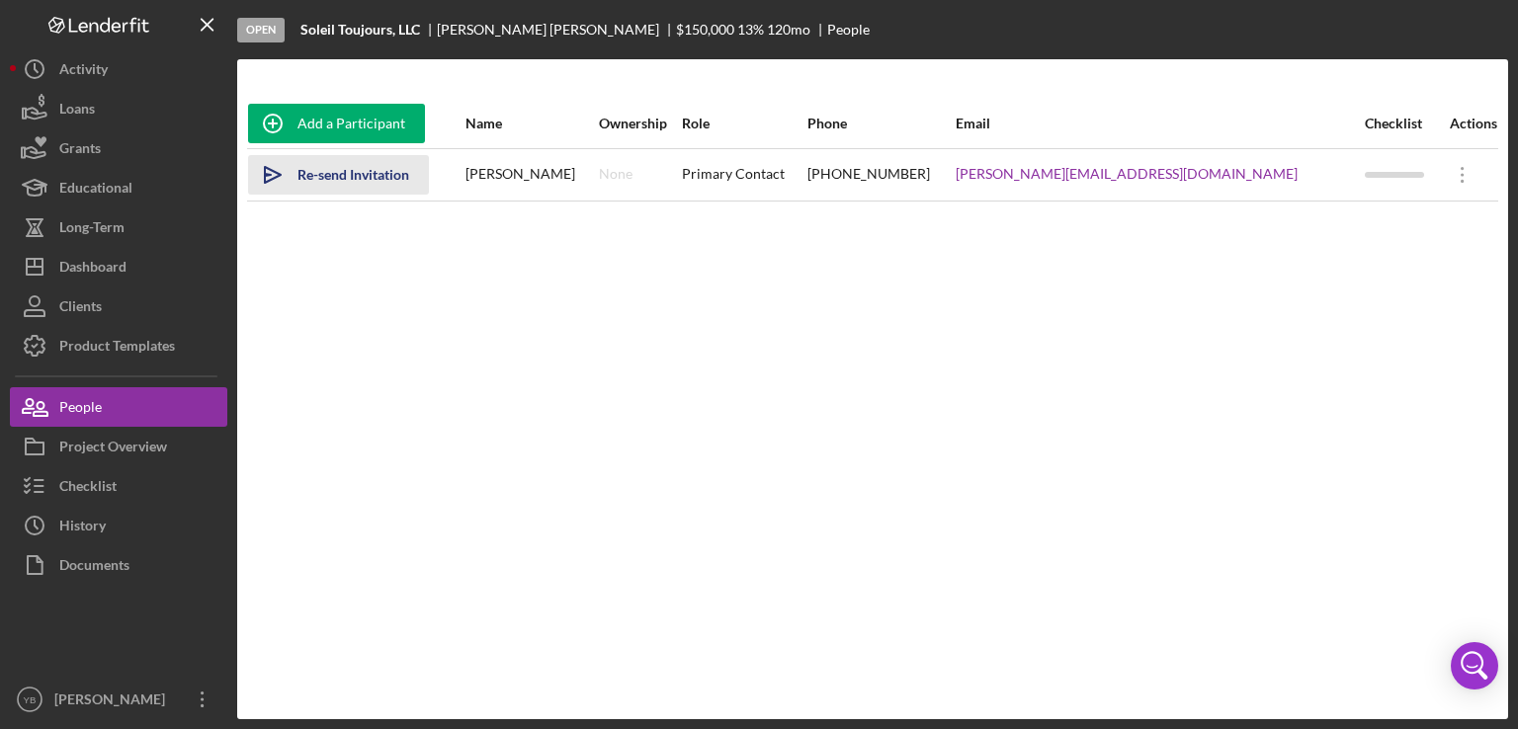
click at [368, 175] on div "Re-send Invitation" at bounding box center [353, 175] width 112 height 40
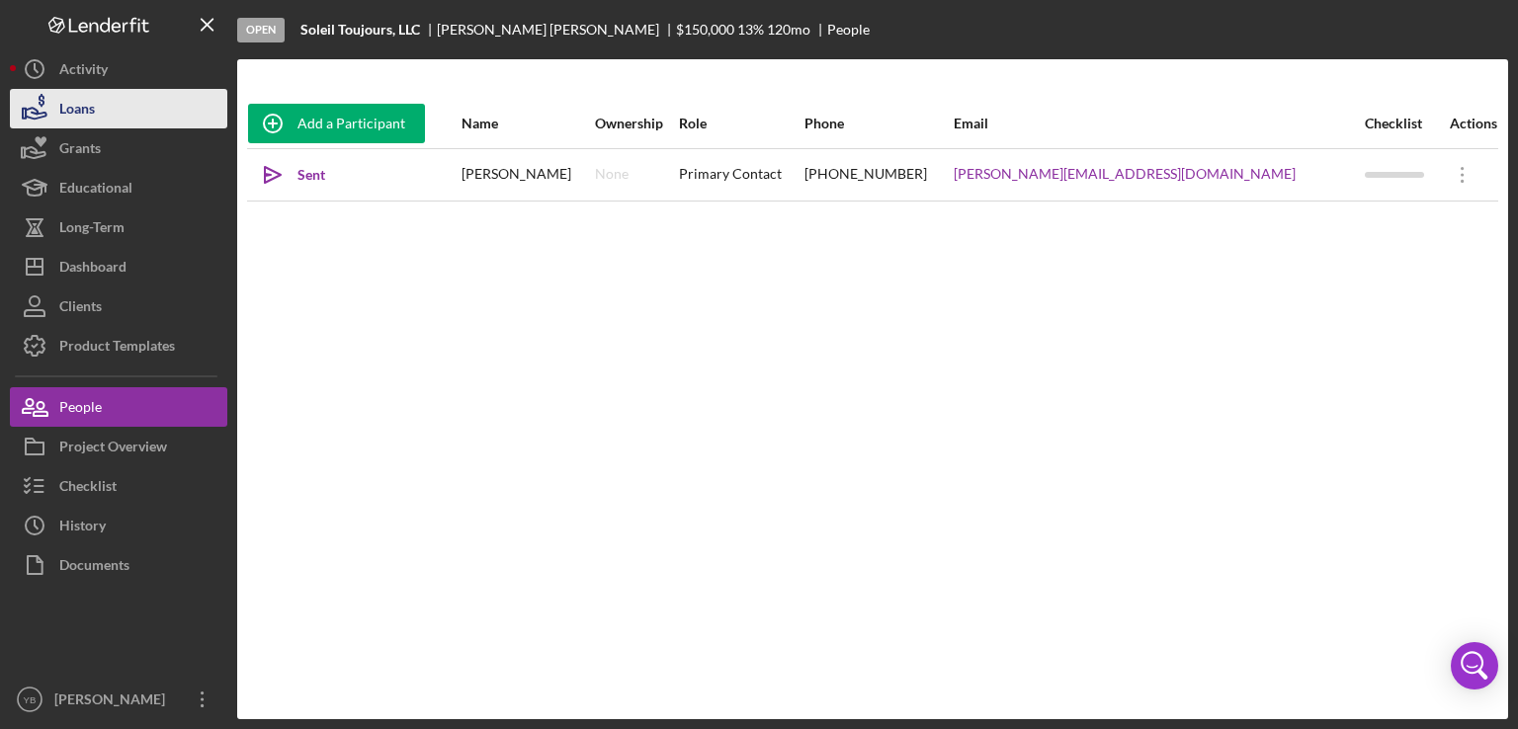
click at [90, 114] on div "Loans" at bounding box center [77, 111] width 36 height 44
